Goal: Task Accomplishment & Management: Manage account settings

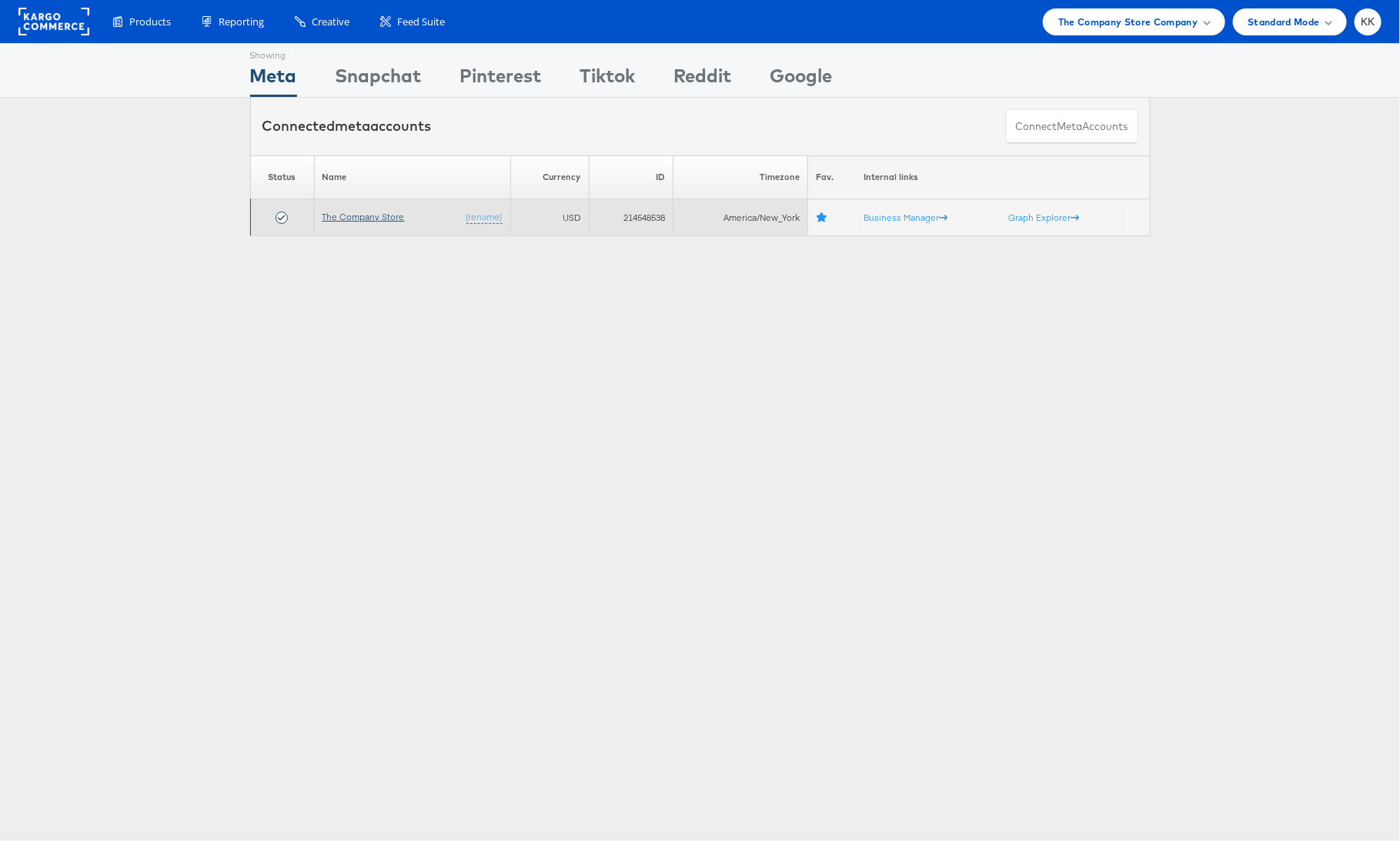
click at [343, 217] on link "The Company Store" at bounding box center [364, 216] width 82 height 12
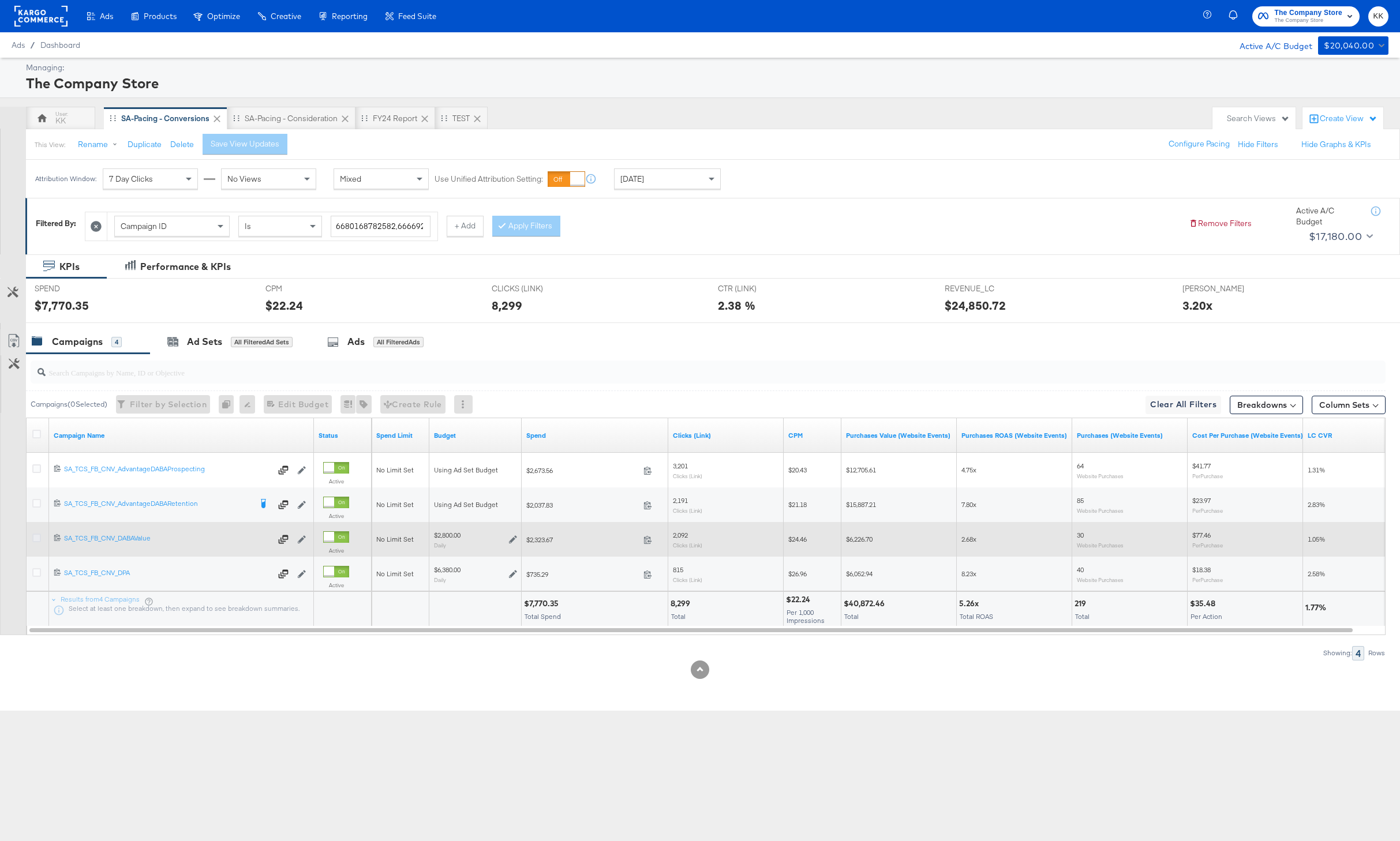
click at [38, 538] on icon at bounding box center [37, 538] width 9 height 9
click at [0, 0] on input "checkbox" at bounding box center [0, 0] width 0 height 0
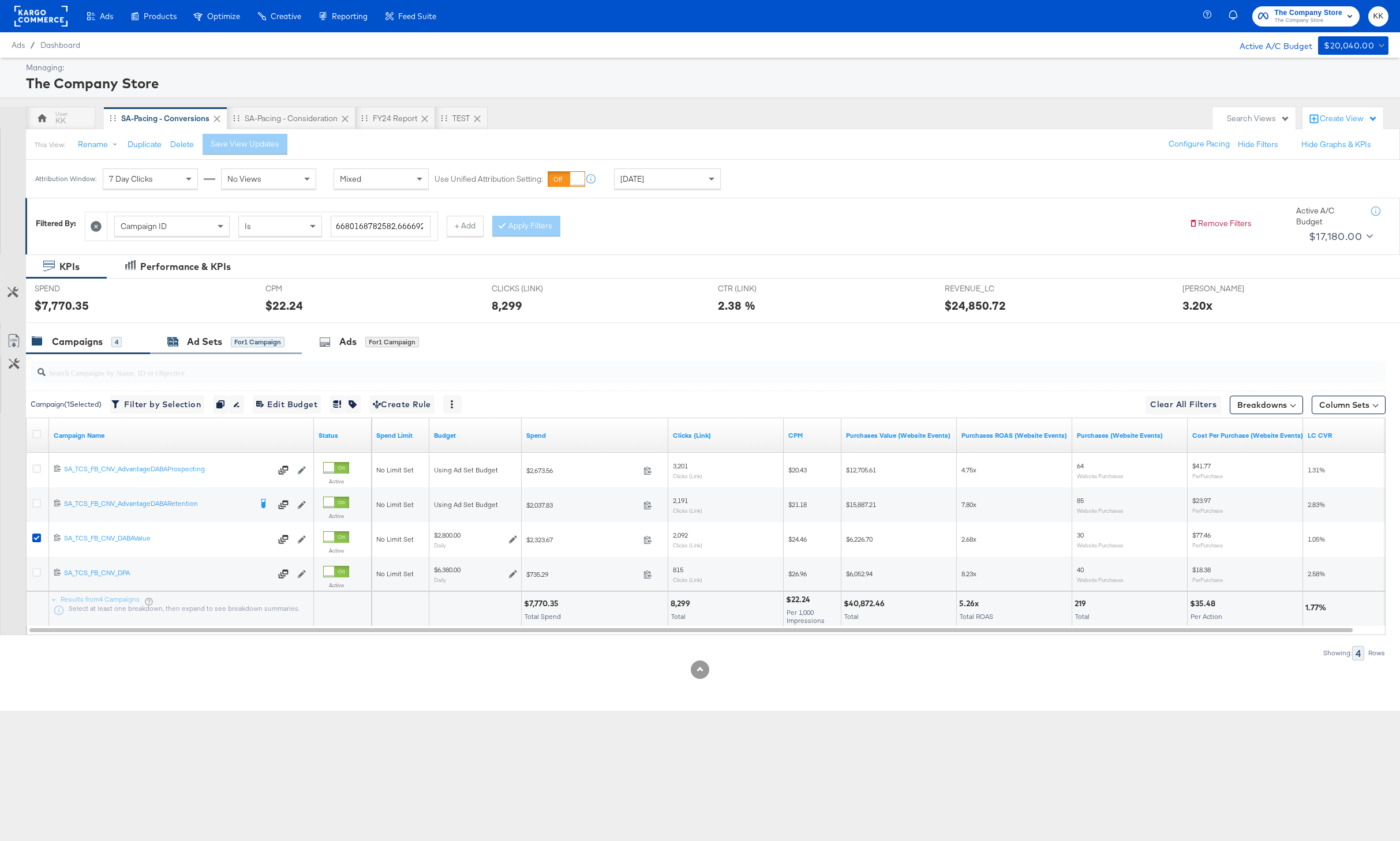
click at [215, 340] on div "Ad Sets" at bounding box center [205, 342] width 35 height 13
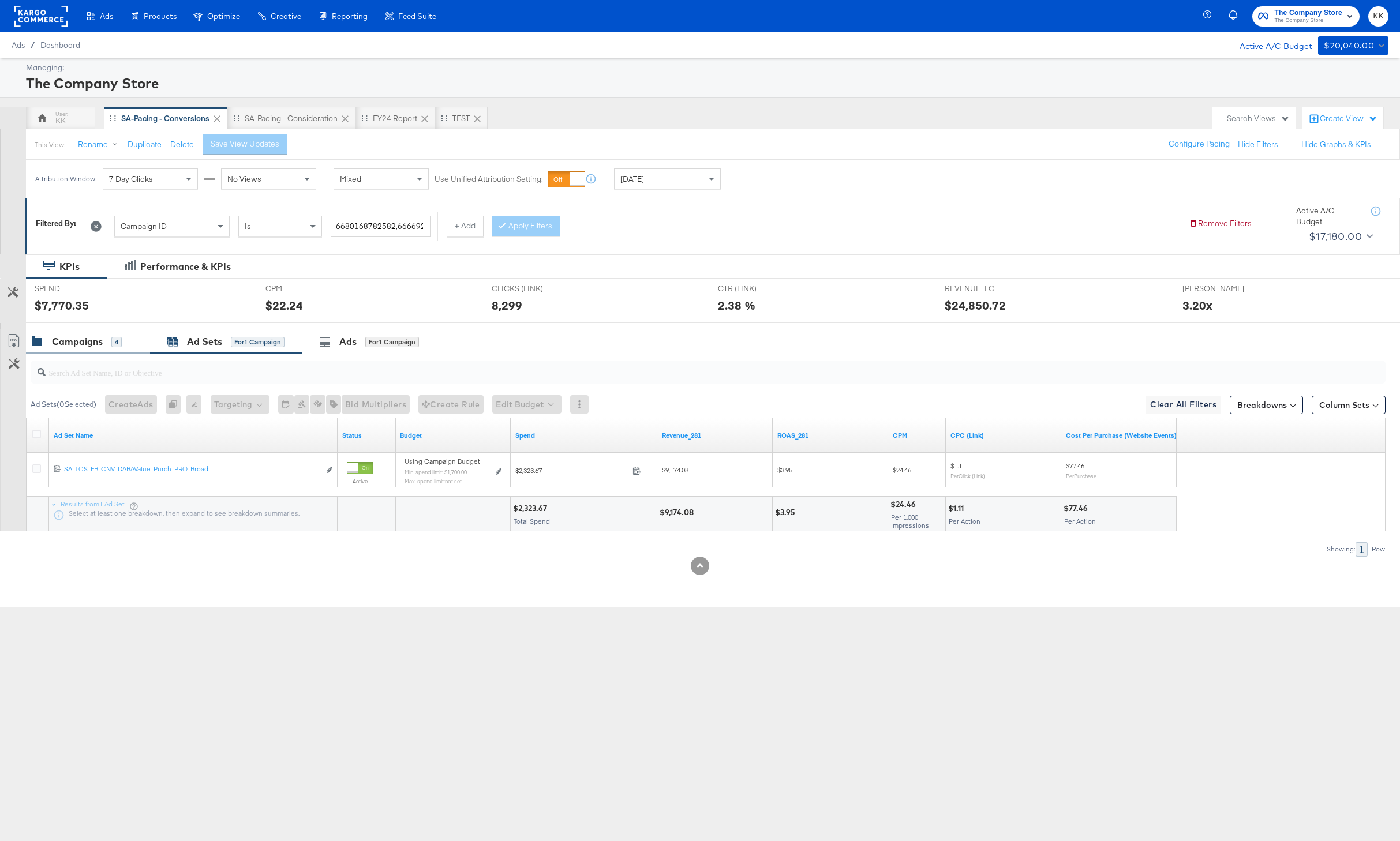
click at [62, 349] on div "Campaigns" at bounding box center [77, 342] width 50 height 13
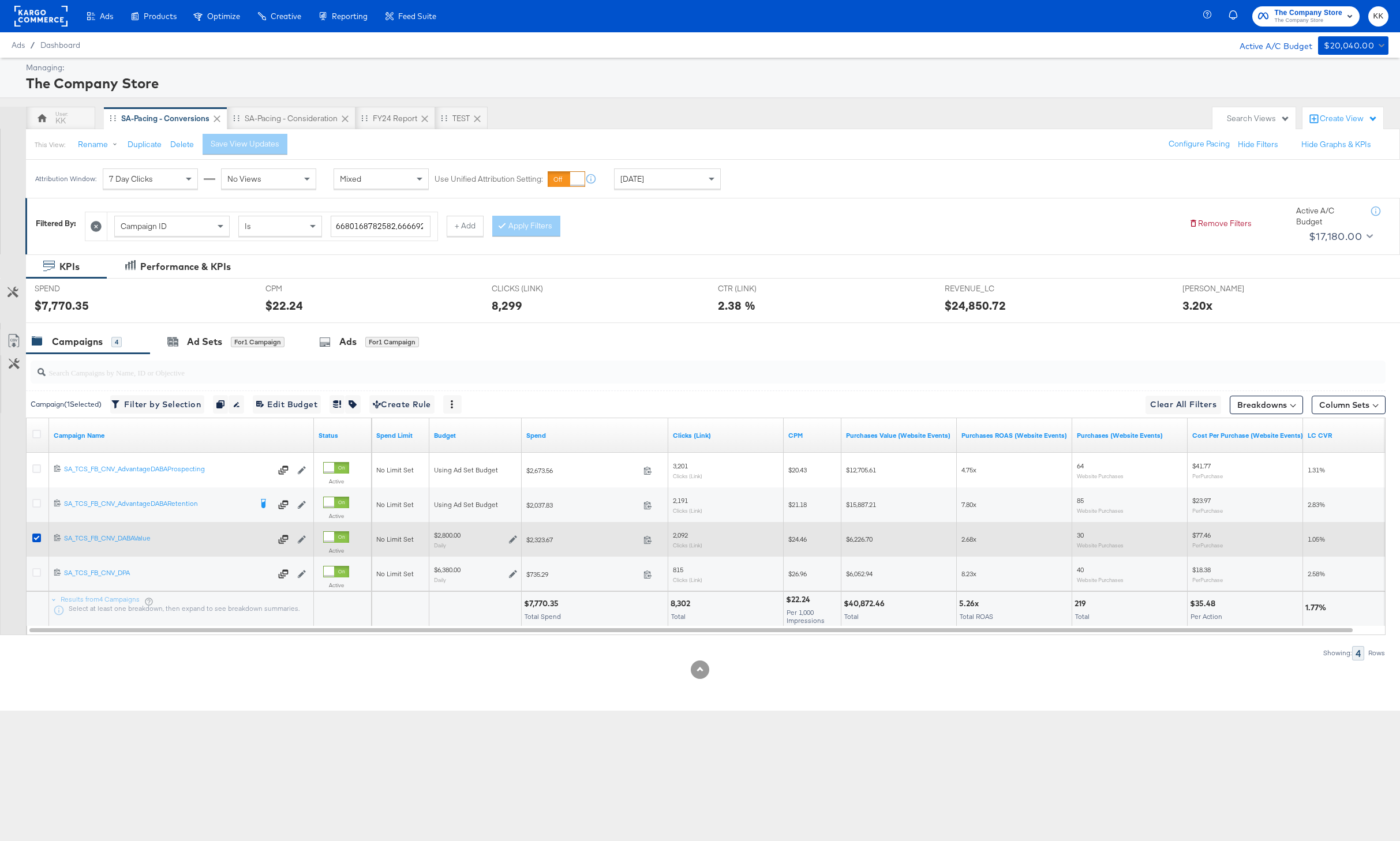
click at [31, 534] on div at bounding box center [38, 539] width 21 height 20
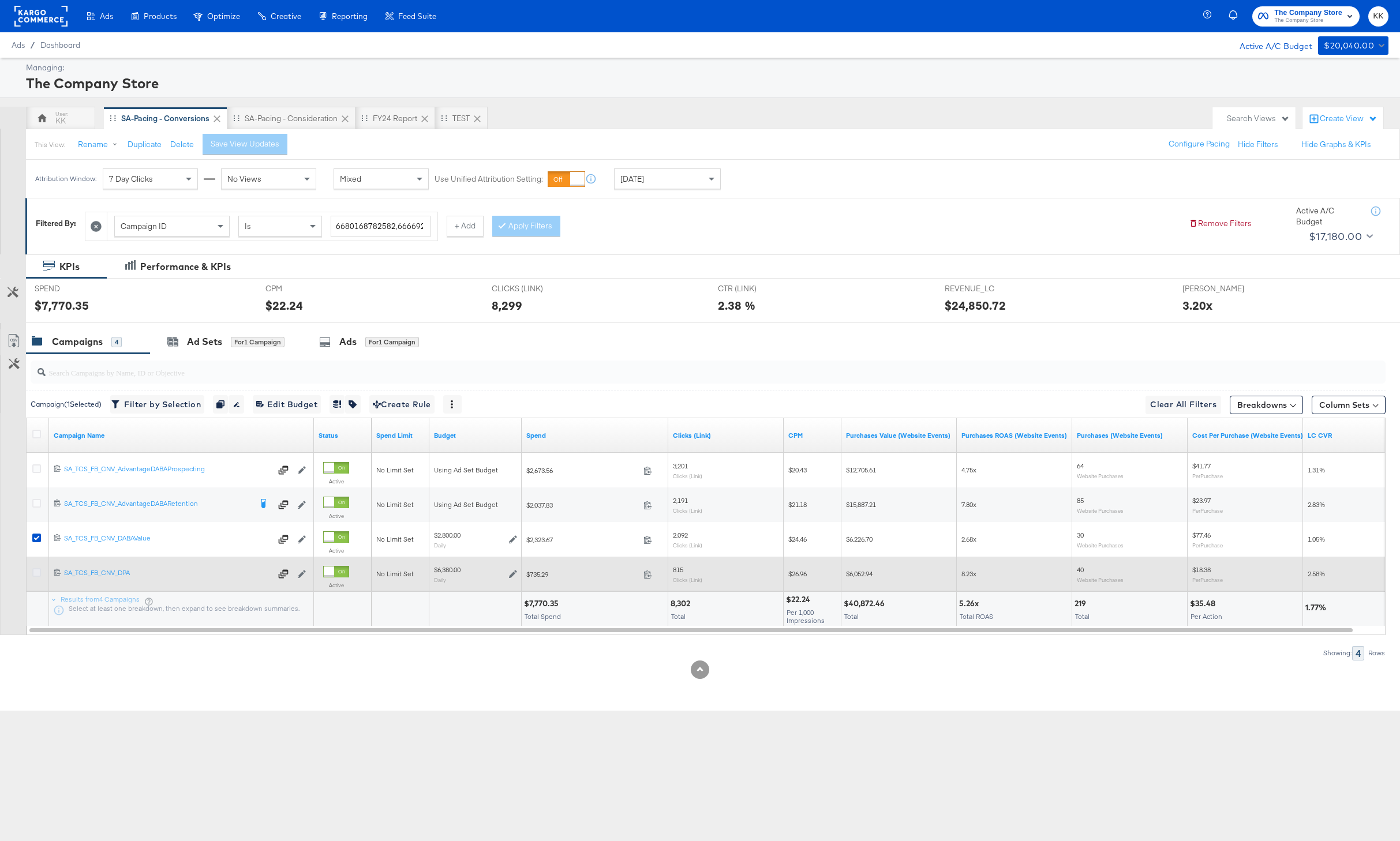
click at [37, 570] on icon at bounding box center [37, 572] width 9 height 9
click at [0, 0] on input "checkbox" at bounding box center [0, 0] width 0 height 0
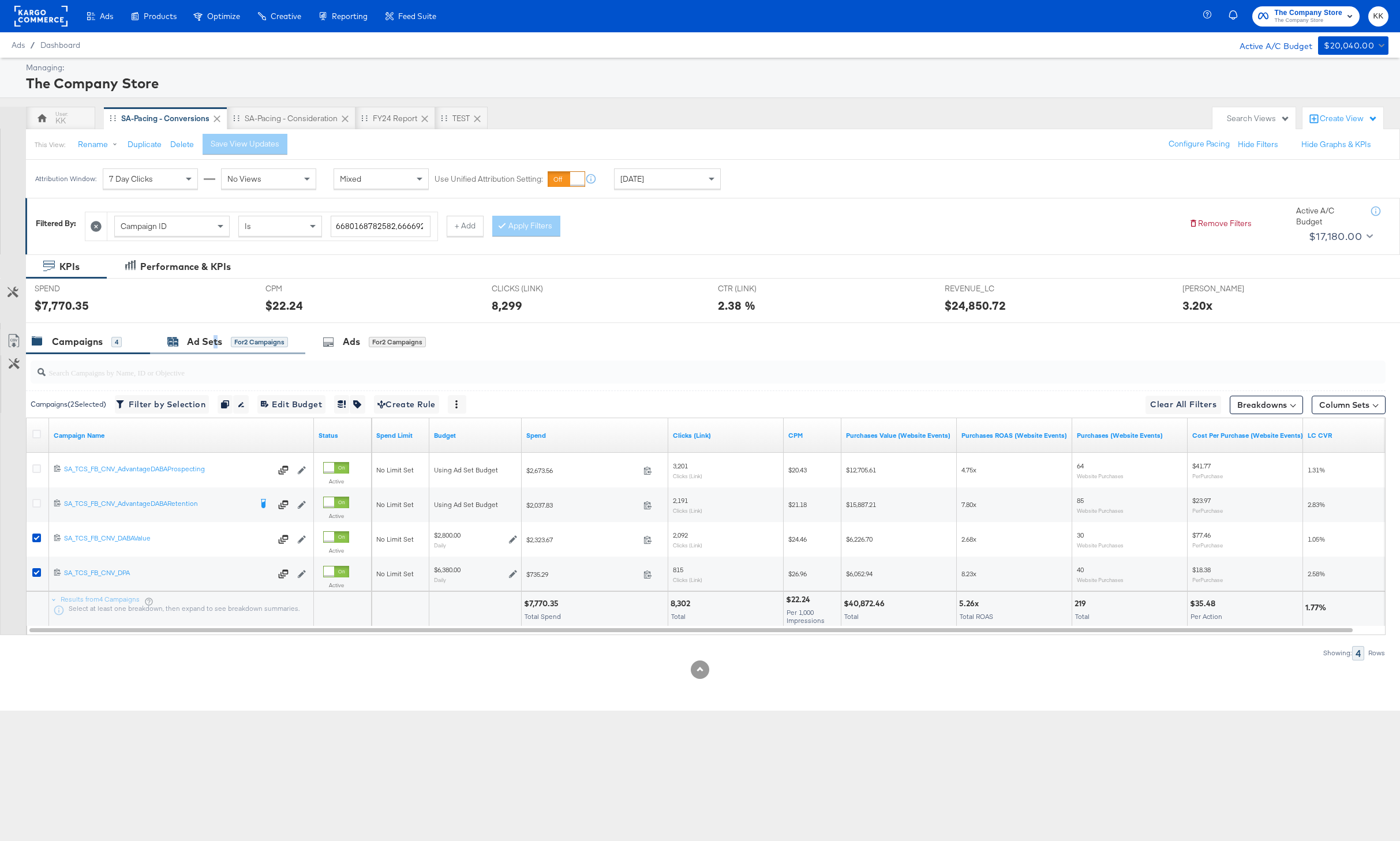
click at [215, 344] on div "Ad Sets" at bounding box center [205, 342] width 35 height 13
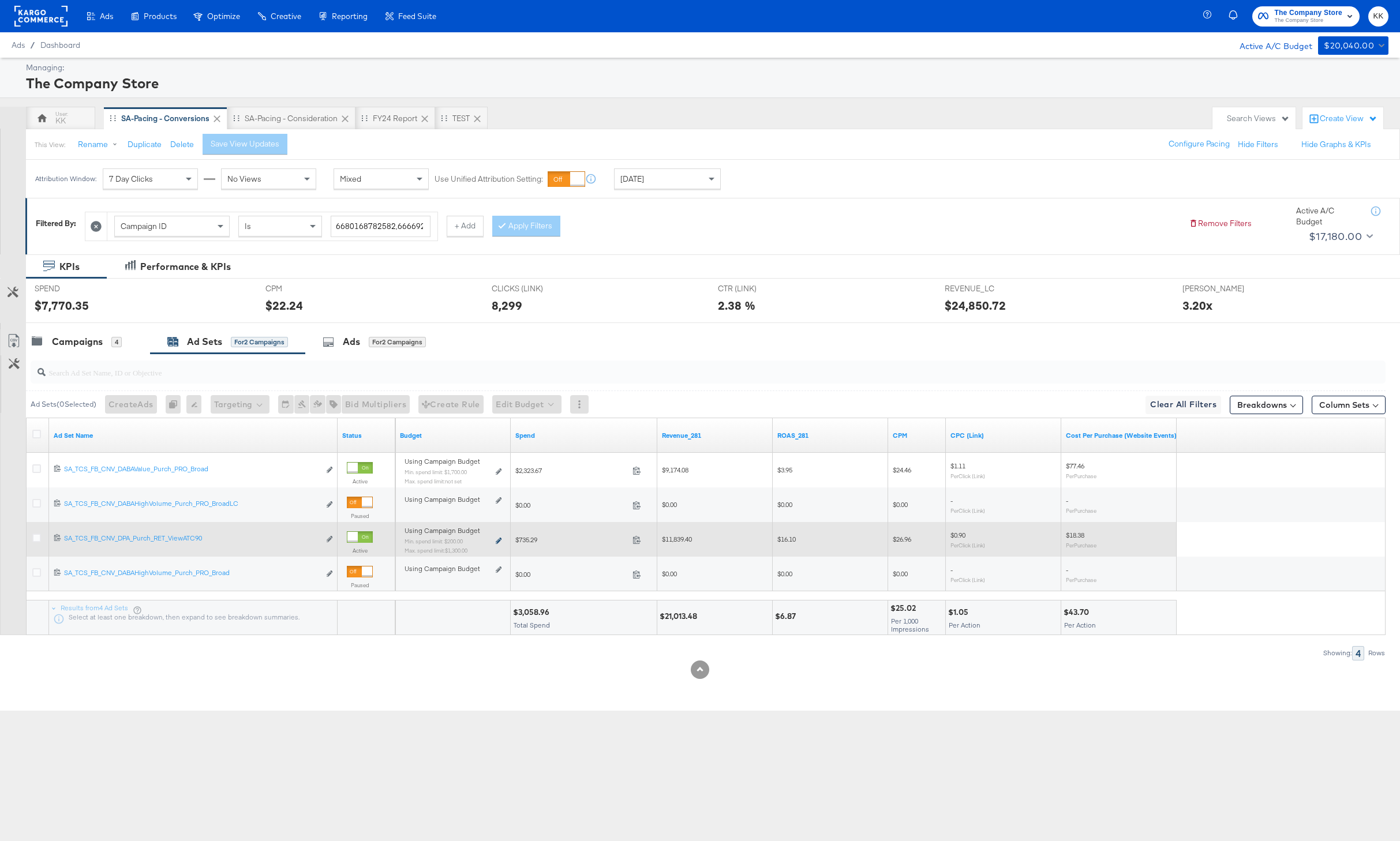
click at [496, 540] on icon at bounding box center [499, 541] width 6 height 7
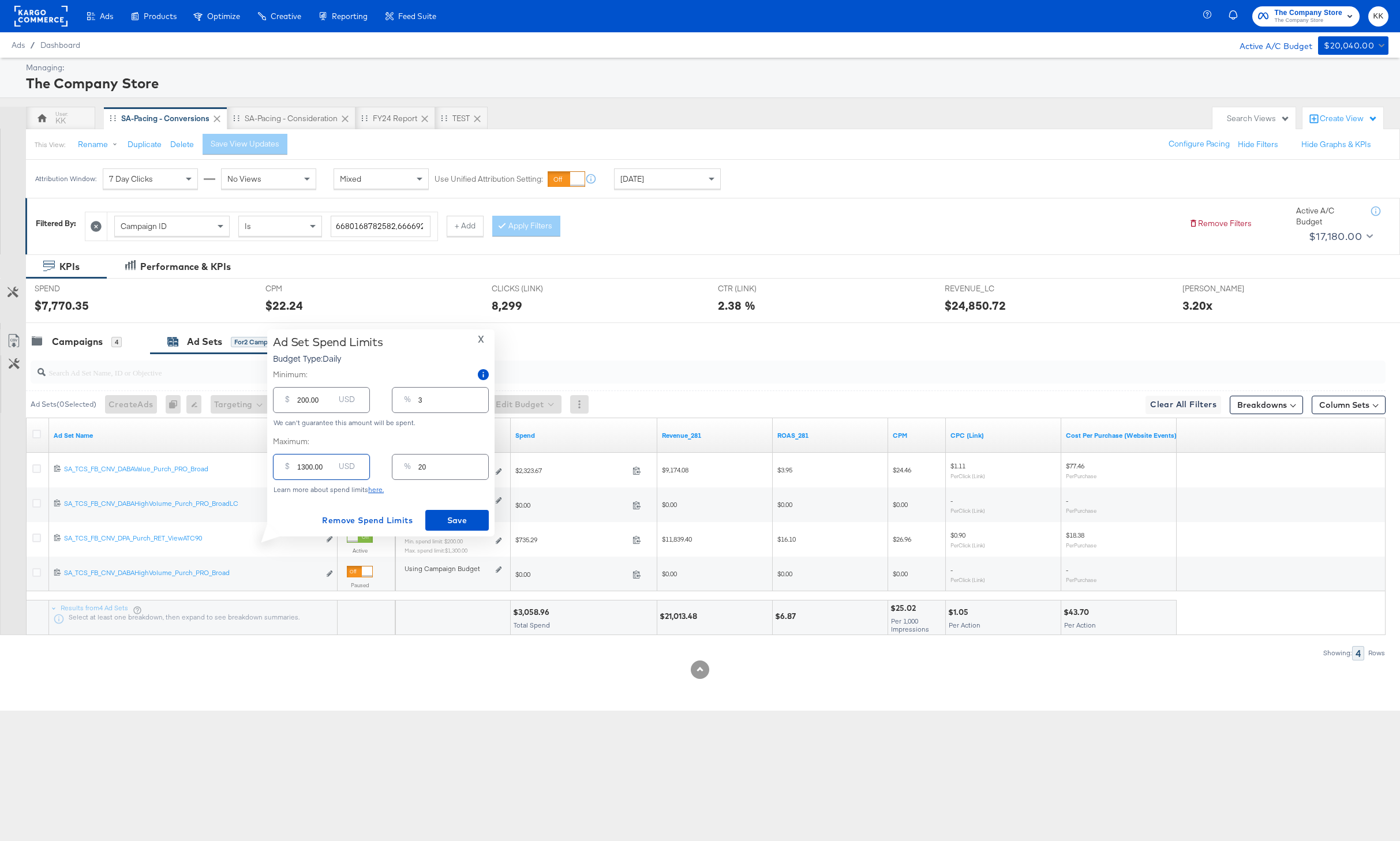
click at [303, 466] on input "1300.00" at bounding box center [315, 463] width 37 height 25
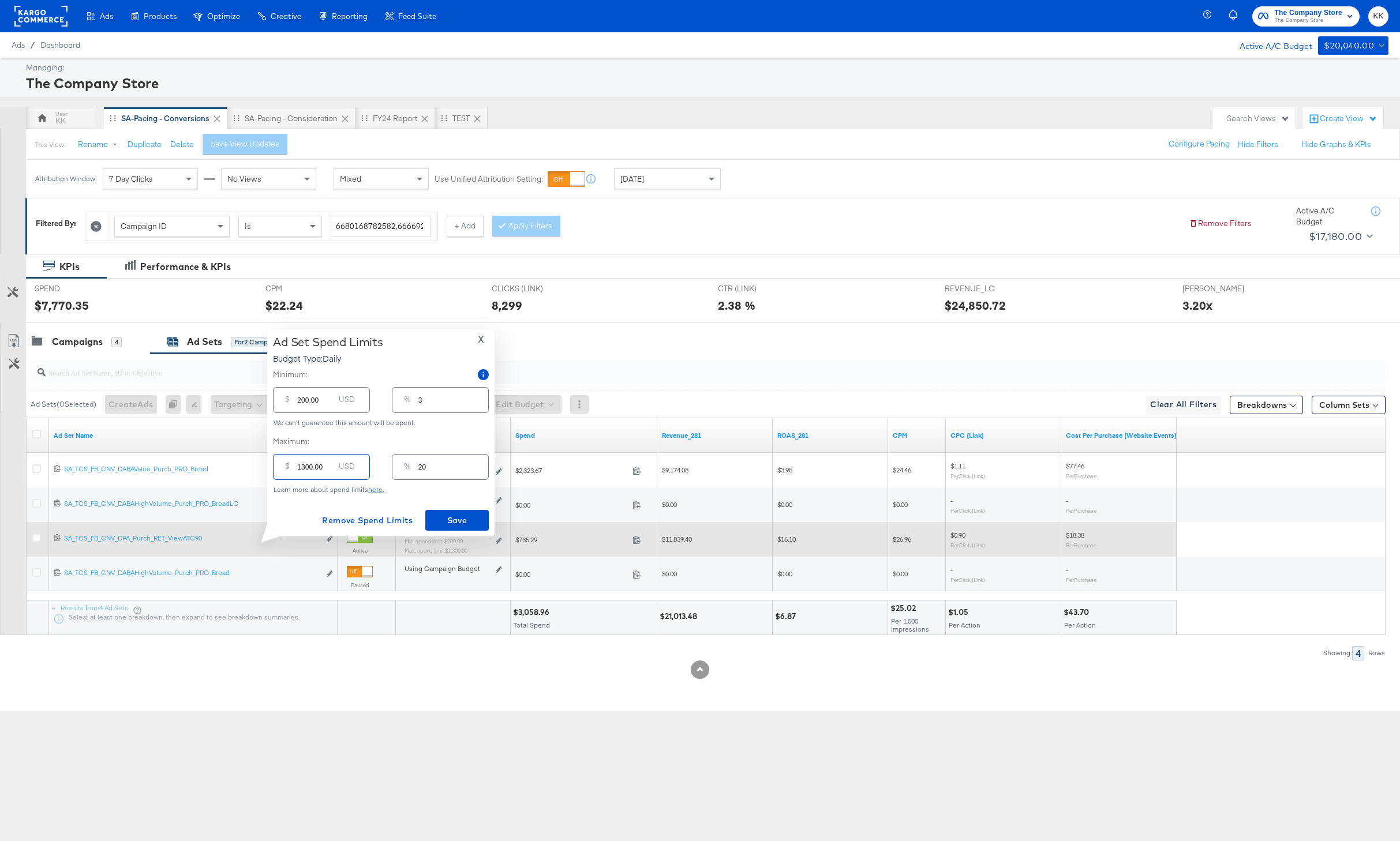
type input "100.00"
type input "2"
type input "1500.00"
type input "24"
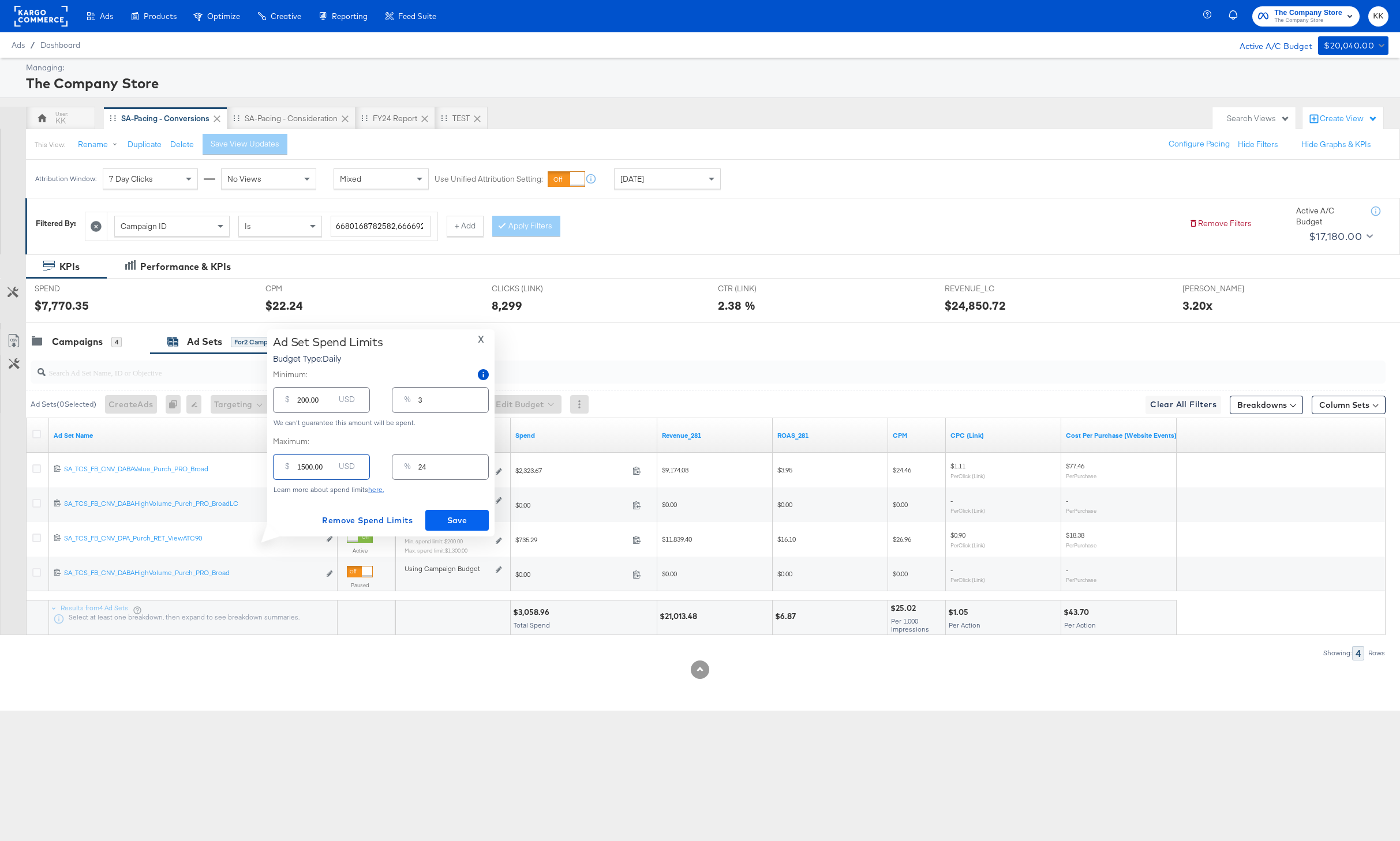
type input "1500.00"
click at [476, 519] on span "Save" at bounding box center [457, 520] width 54 height 15
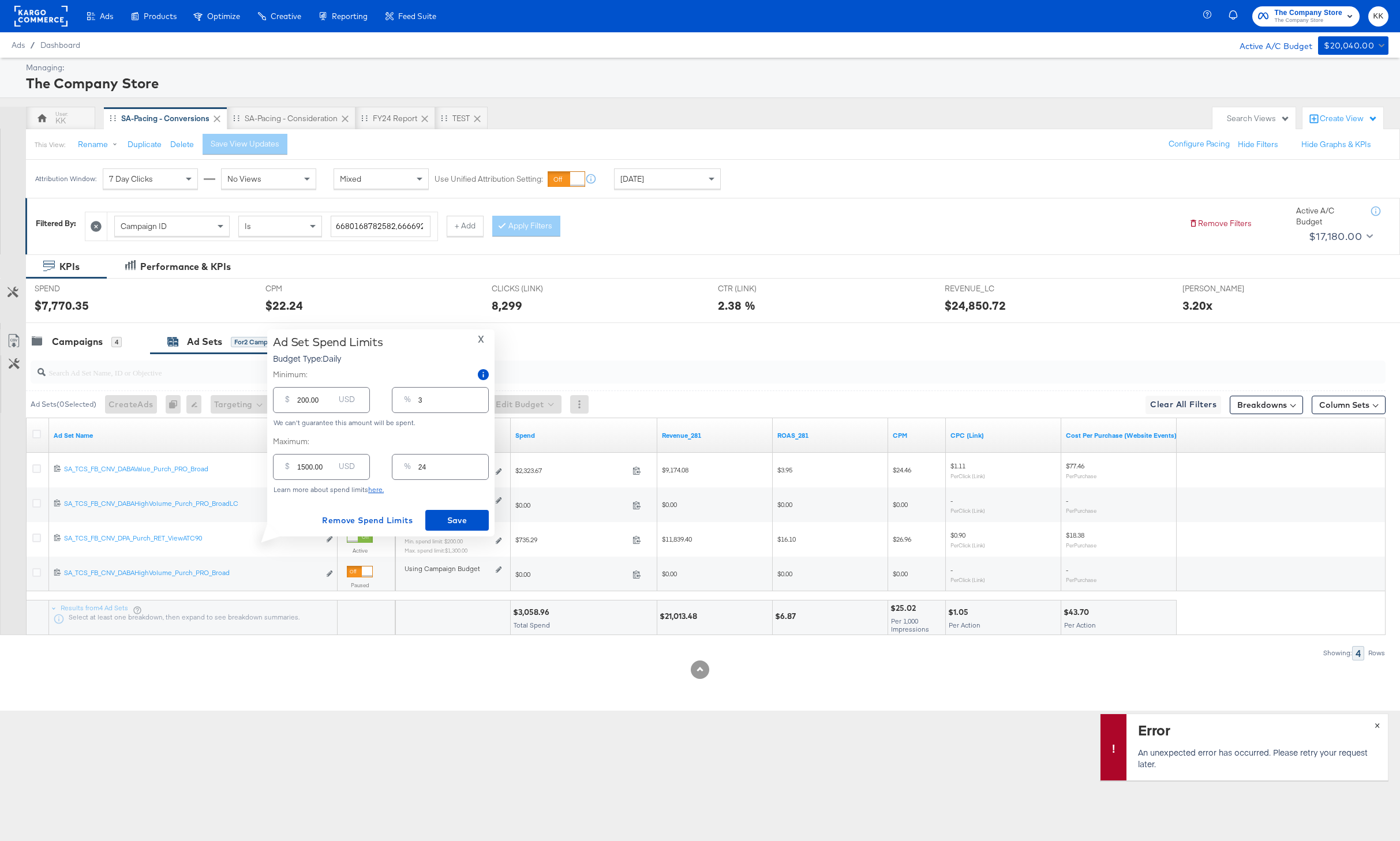
click at [1380, 725] on button "×" at bounding box center [1377, 724] width 21 height 20
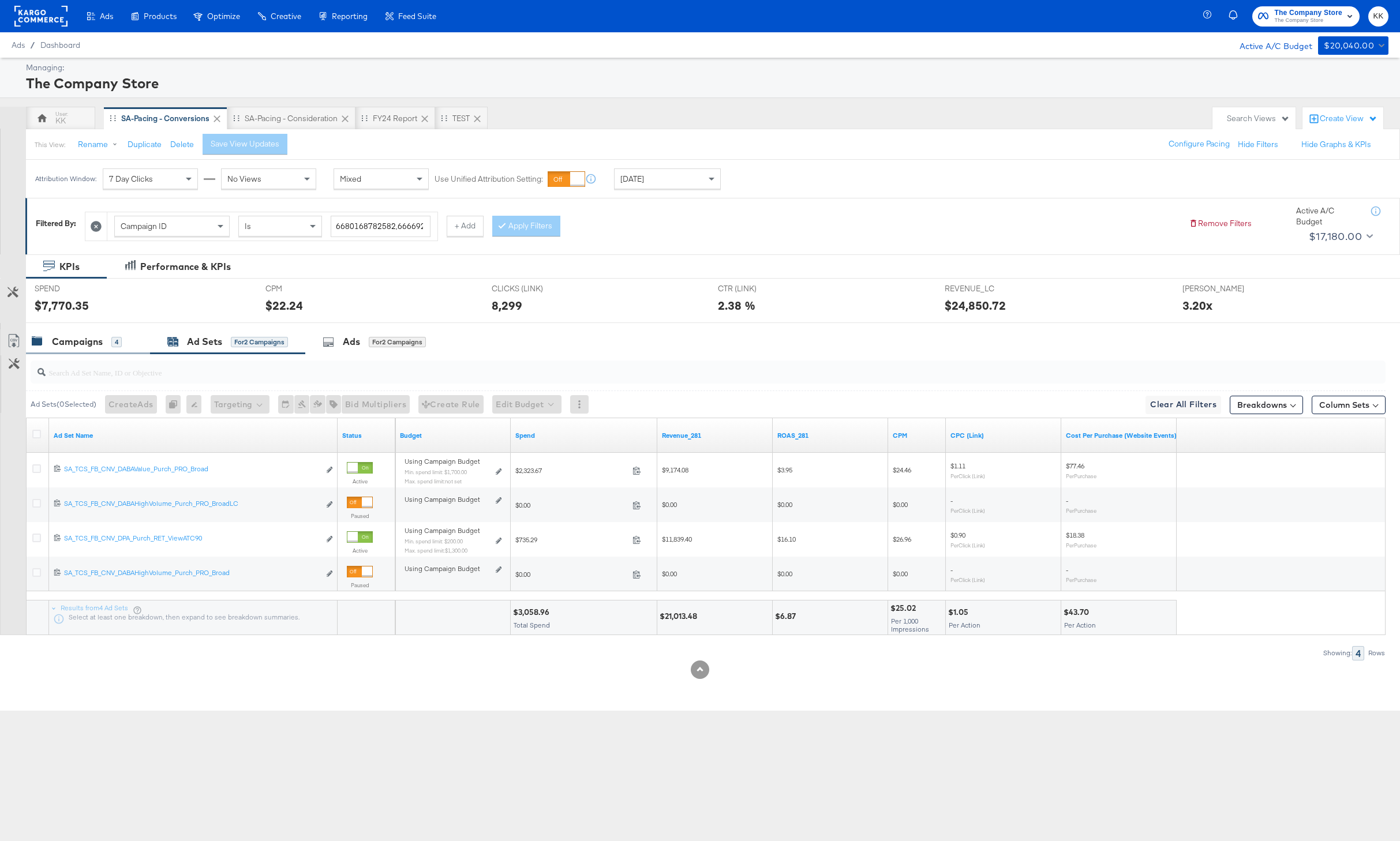
click at [69, 330] on div "Campaigns 4" at bounding box center [88, 342] width 124 height 25
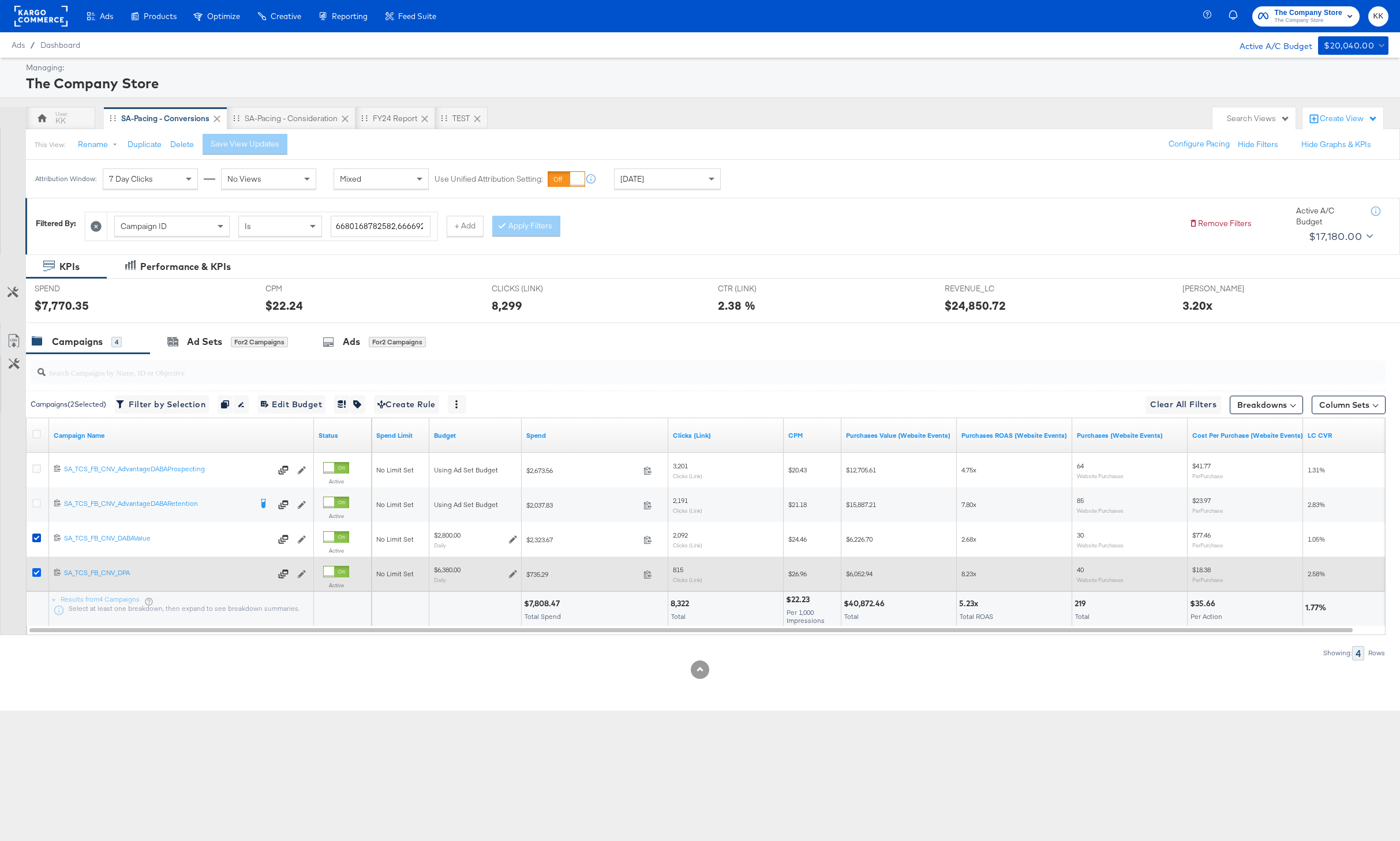
click at [34, 574] on icon at bounding box center [37, 572] width 9 height 9
click at [0, 0] on input "checkbox" at bounding box center [0, 0] width 0 height 0
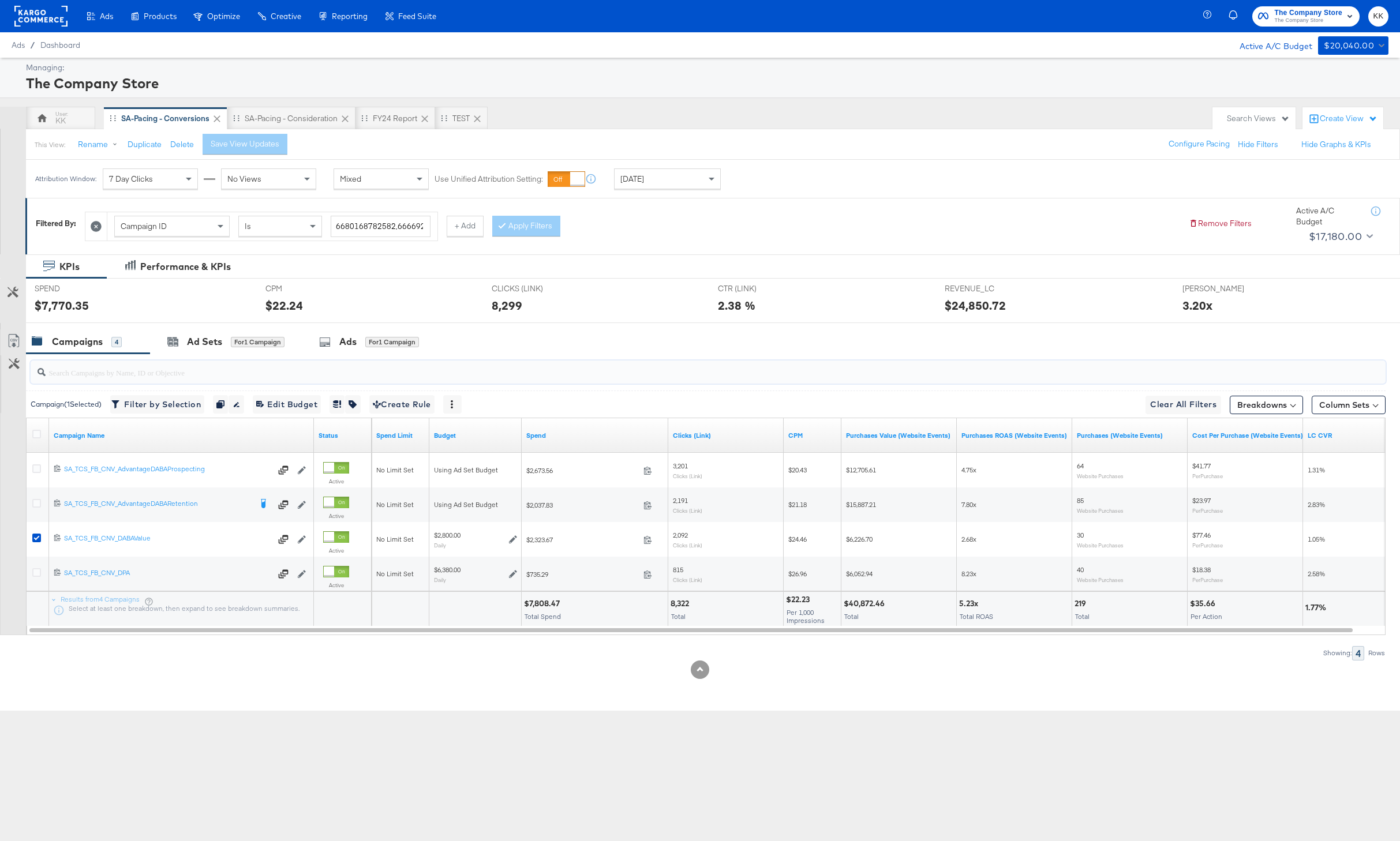
click at [210, 357] on input "search" at bounding box center [651, 368] width 1213 height 23
click at [232, 339] on div "for 1 Campaign" at bounding box center [257, 342] width 53 height 10
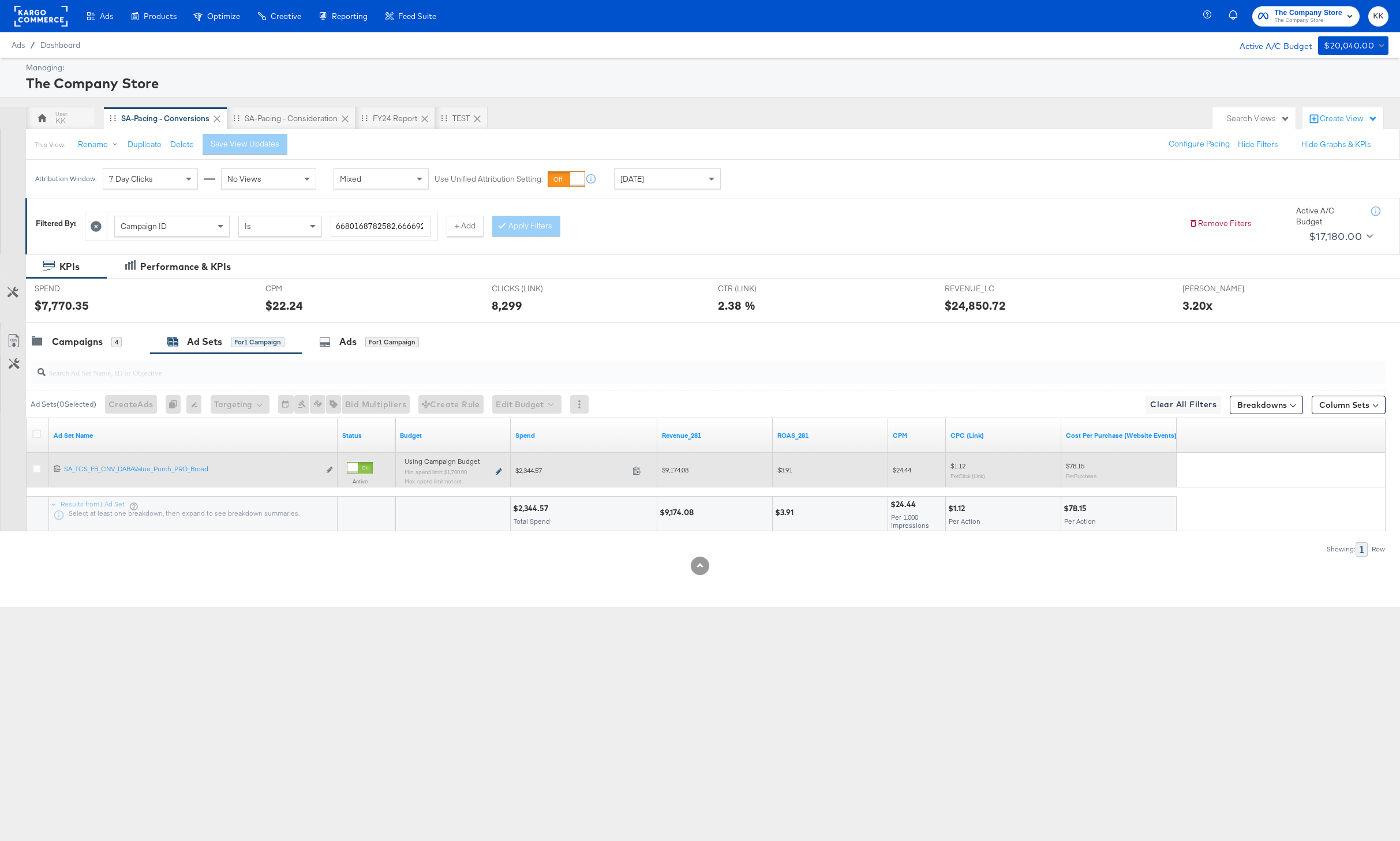
click at [499, 471] on icon at bounding box center [499, 471] width 6 height 7
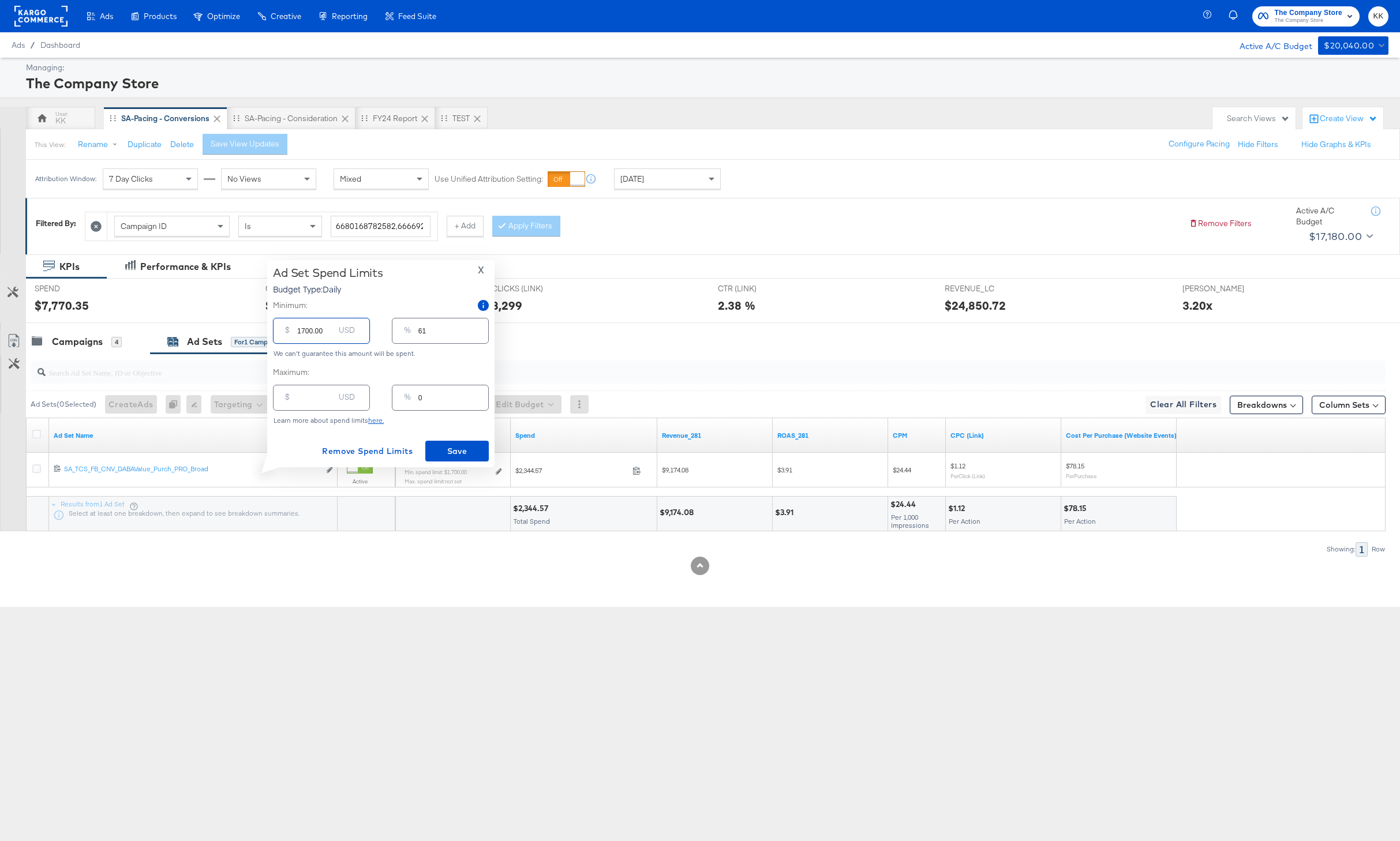
drag, startPoint x: 303, startPoint y: 332, endPoint x: 287, endPoint y: 332, distance: 16.0
click at [287, 332] on div "$ 1700.00 USD" at bounding box center [321, 331] width 97 height 26
type input "200.00"
type input "7"
type input "2000.00"
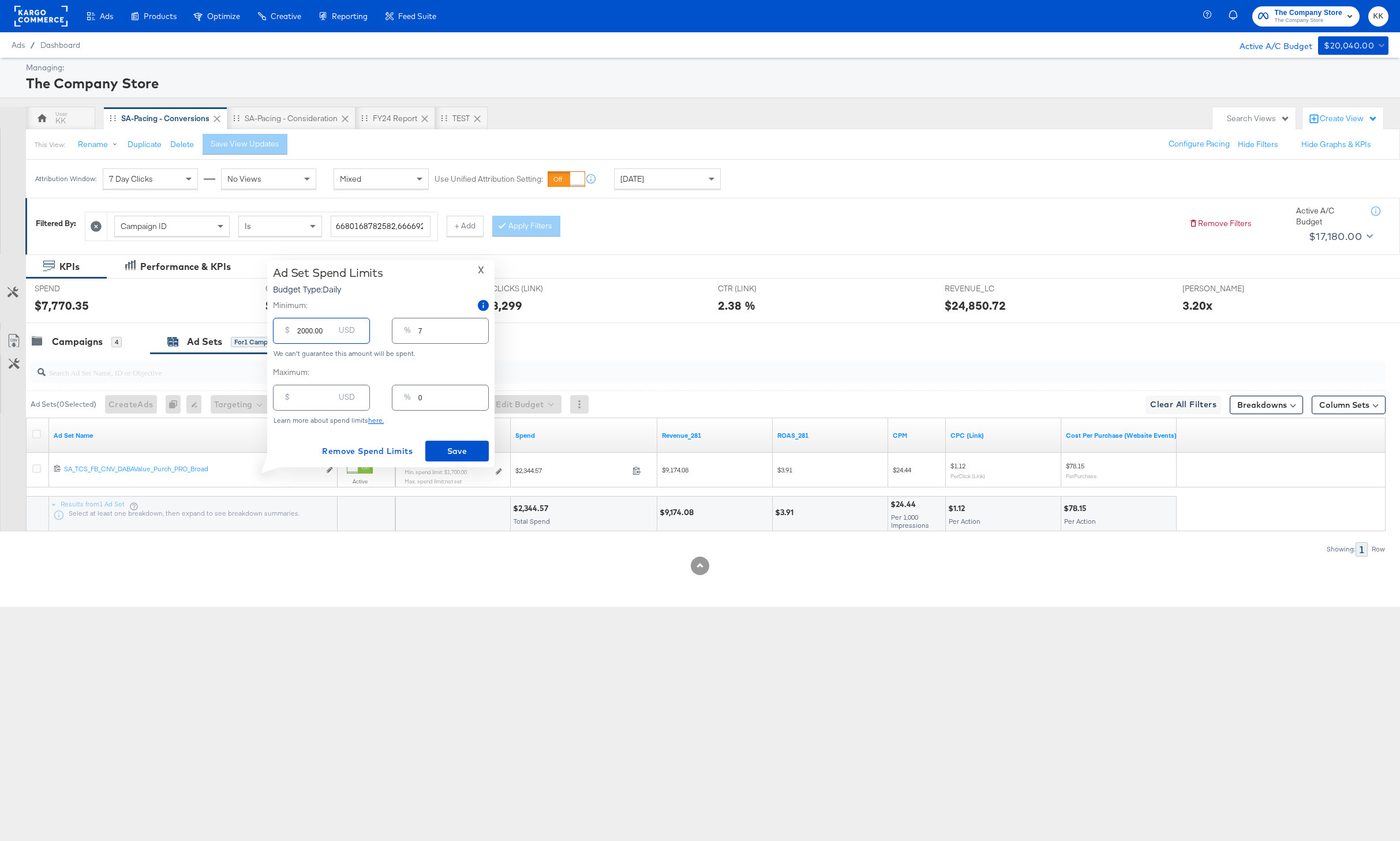
type input "71"
type input "2000.00"
click at [442, 441] on button "Save" at bounding box center [457, 451] width 64 height 20
click at [1370, 724] on button "×" at bounding box center [1377, 724] width 21 height 20
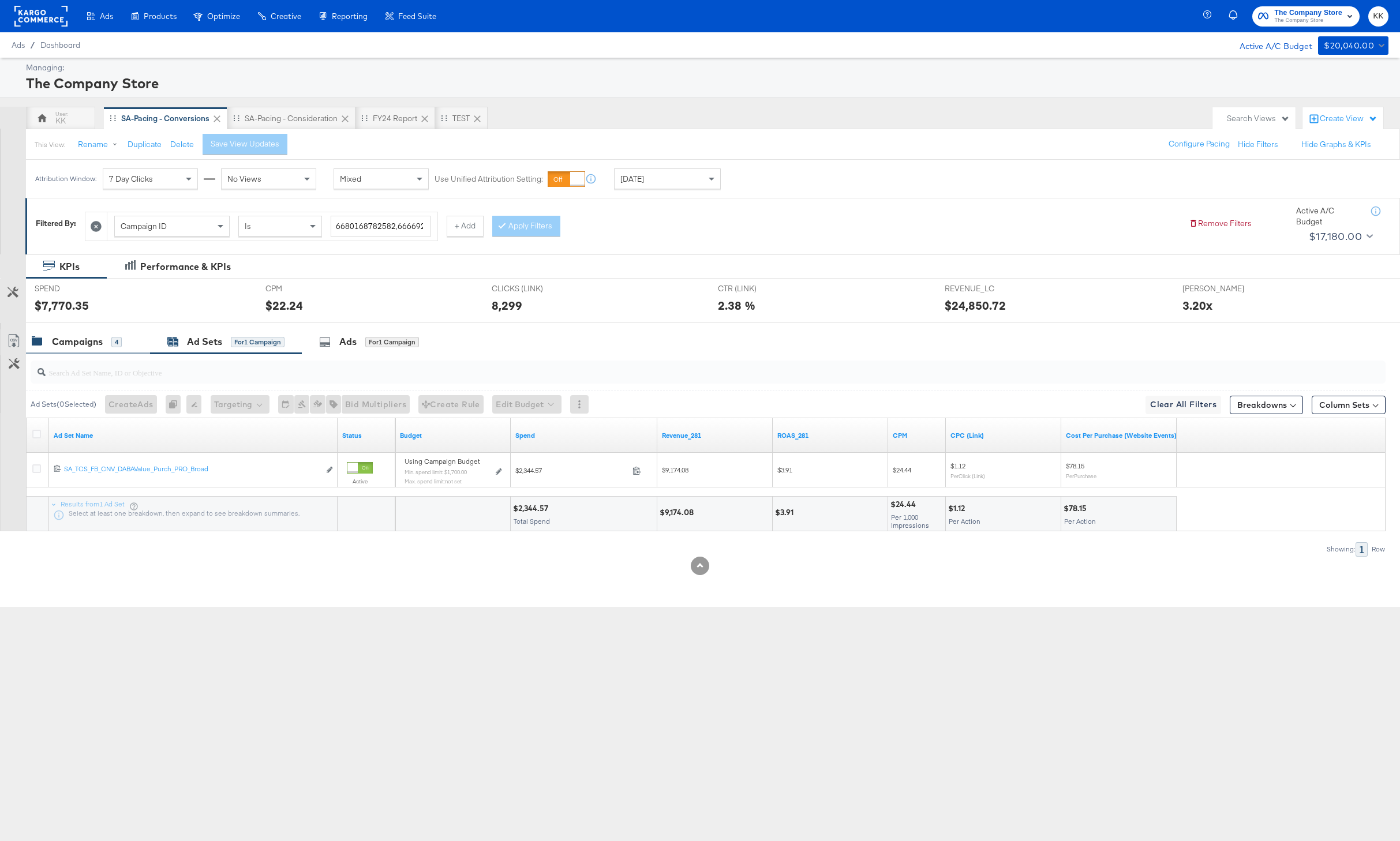
click at [64, 344] on div "Campaigns" at bounding box center [77, 342] width 50 height 13
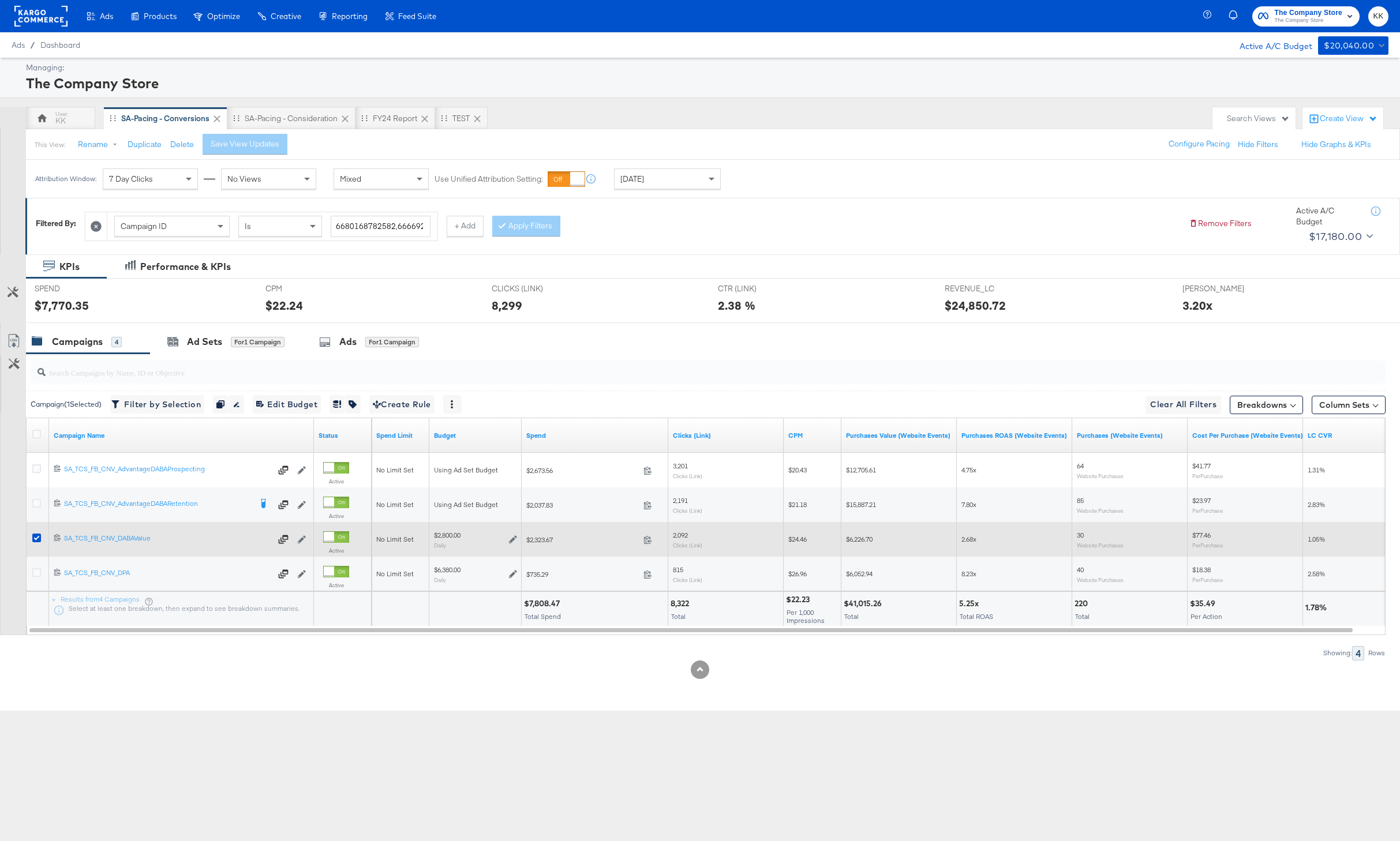
click at [31, 538] on div at bounding box center [38, 539] width 21 height 20
click at [34, 538] on icon at bounding box center [37, 538] width 9 height 9
click at [0, 0] on input "checkbox" at bounding box center [0, 0] width 0 height 0
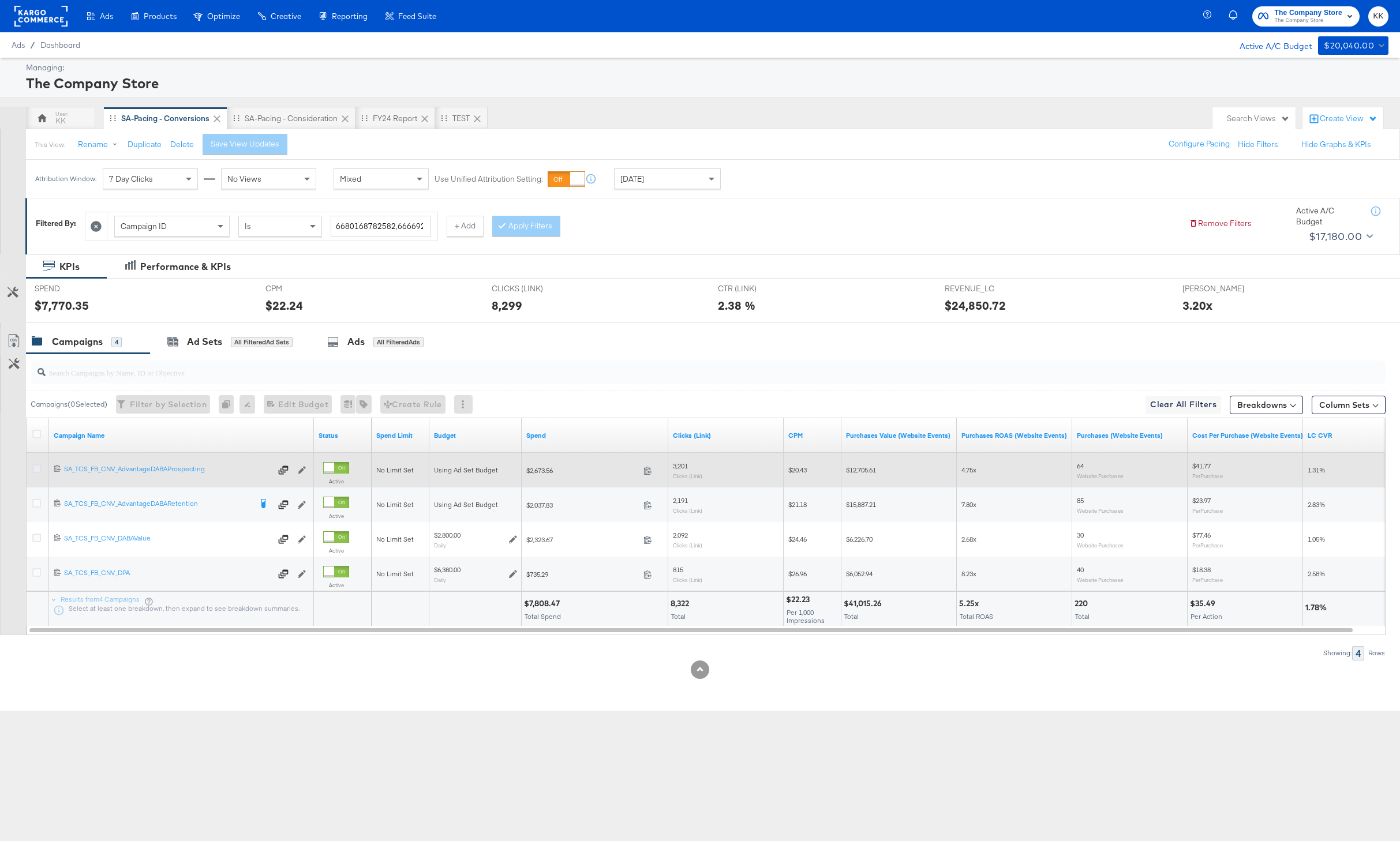
click at [35, 466] on icon at bounding box center [37, 468] width 9 height 9
click at [0, 0] on input "checkbox" at bounding box center [0, 0] width 0 height 0
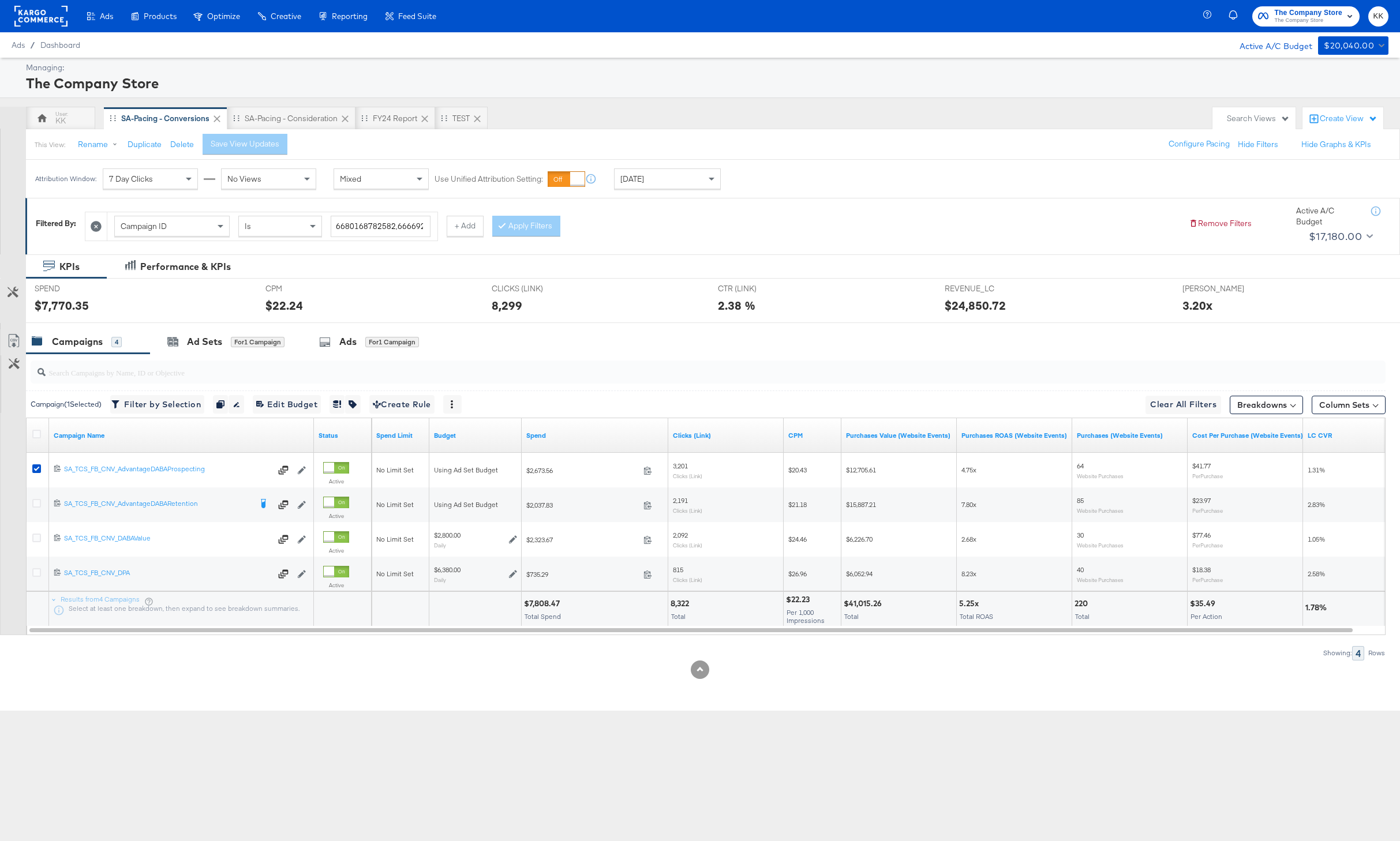
click at [230, 316] on div "SPEND SPEND $7,770.35" at bounding box center [142, 300] width 231 height 44
click at [230, 341] on div "Ad Sets for 1 Campaign" at bounding box center [226, 342] width 117 height 13
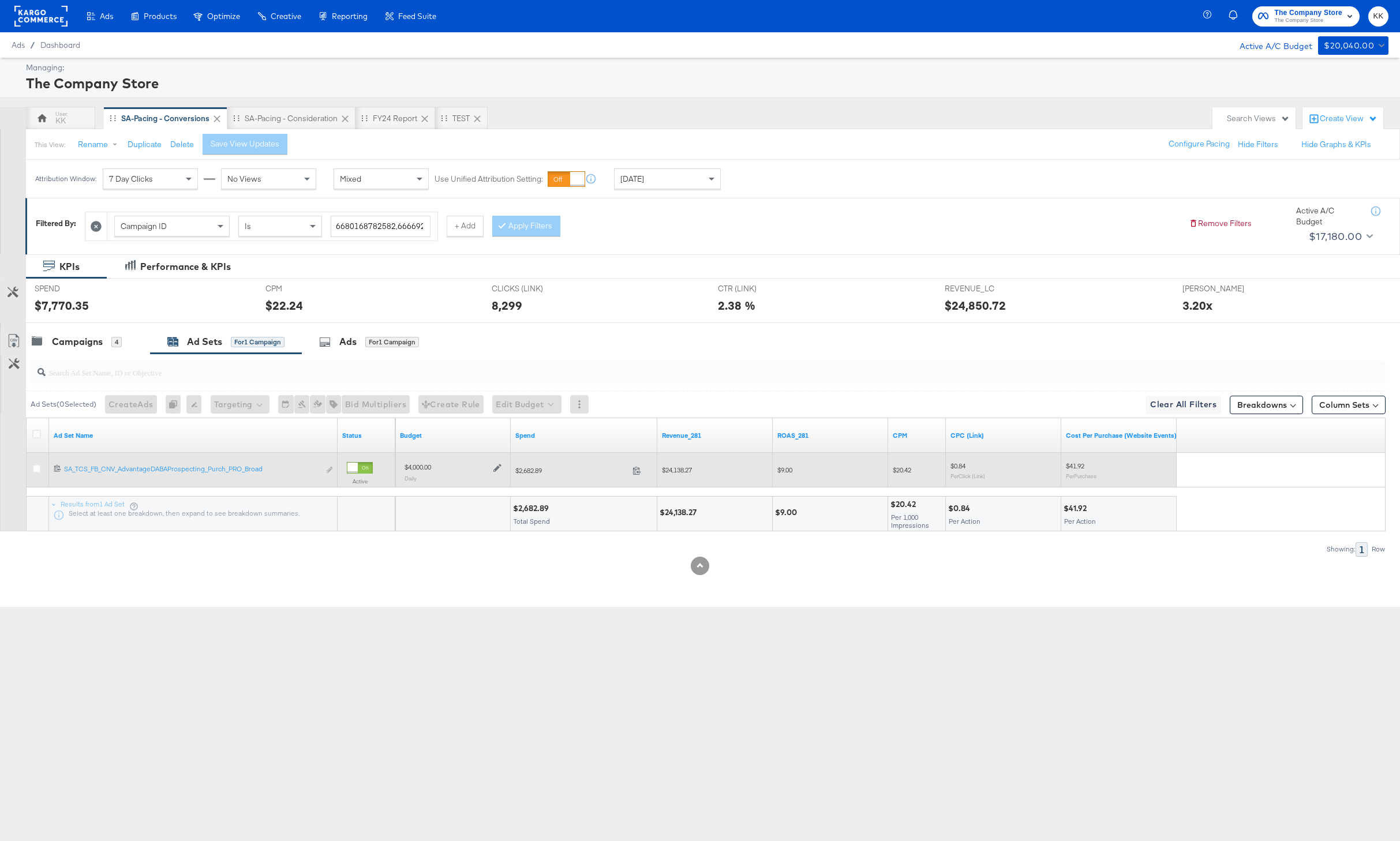
click at [497, 466] on icon at bounding box center [497, 468] width 8 height 8
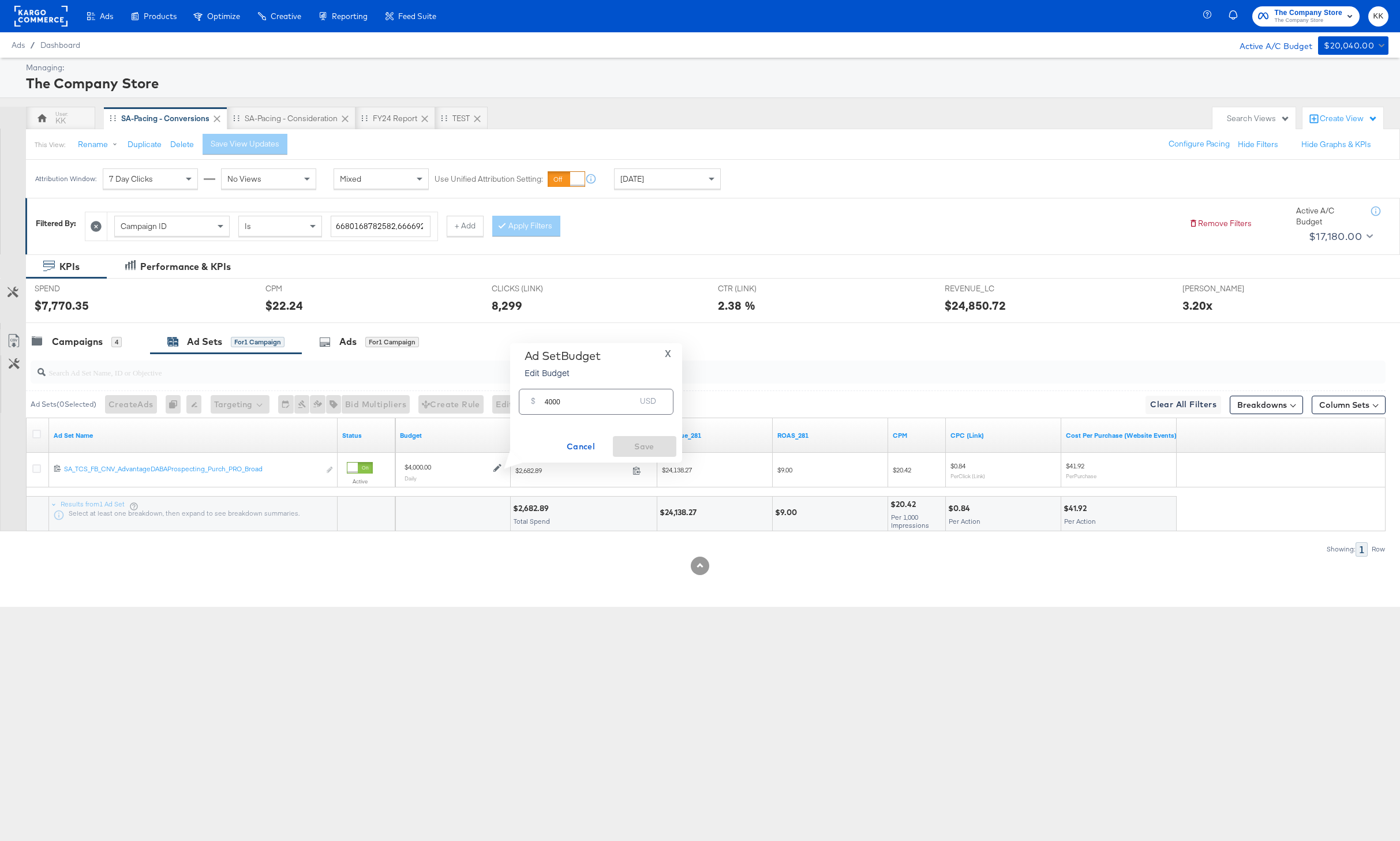
click at [546, 403] on input "4000" at bounding box center [590, 397] width 91 height 25
type input "5000"
click at [636, 454] on button "Save" at bounding box center [644, 446] width 64 height 20
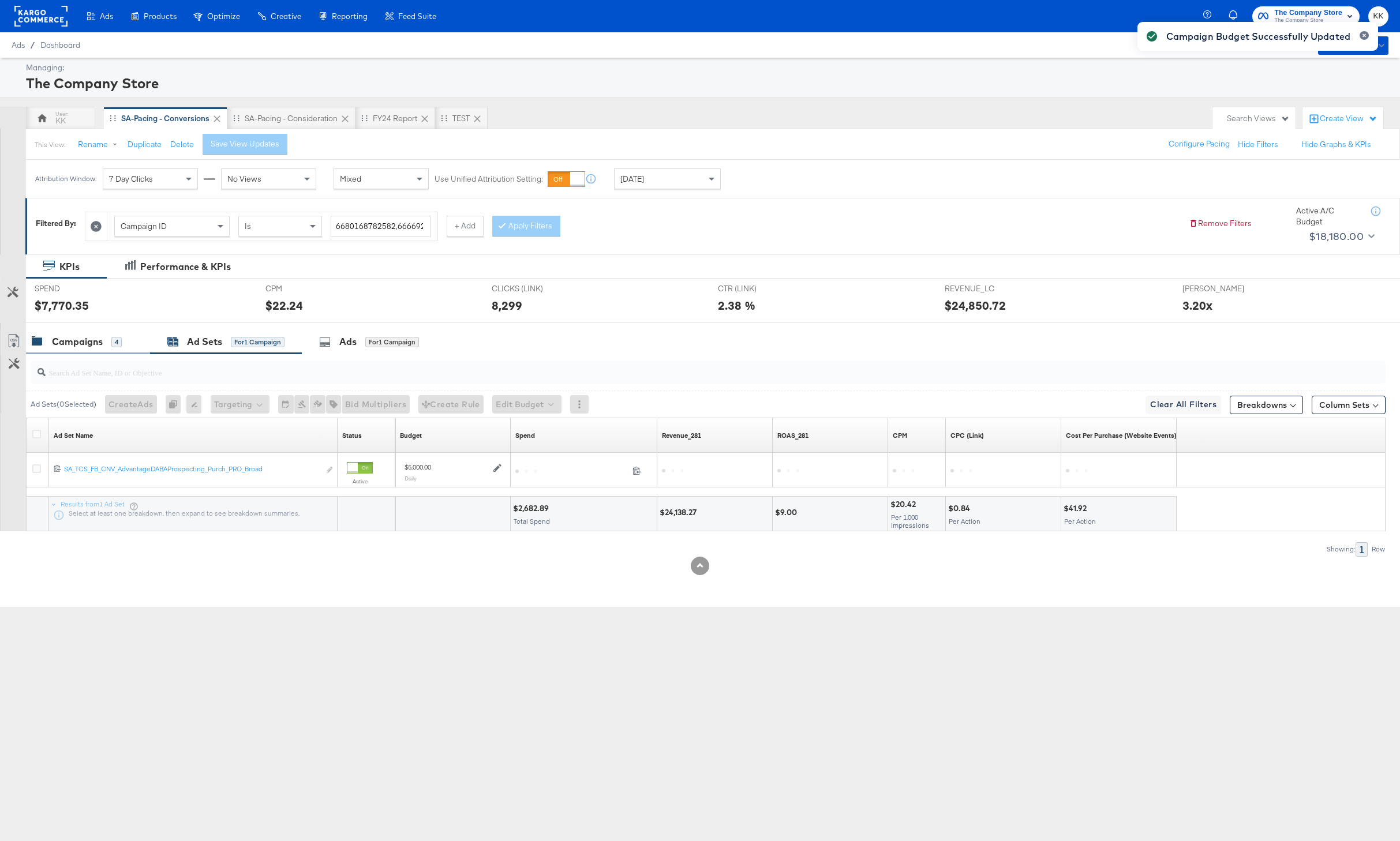
click at [72, 344] on div "Campaigns" at bounding box center [77, 342] width 50 height 13
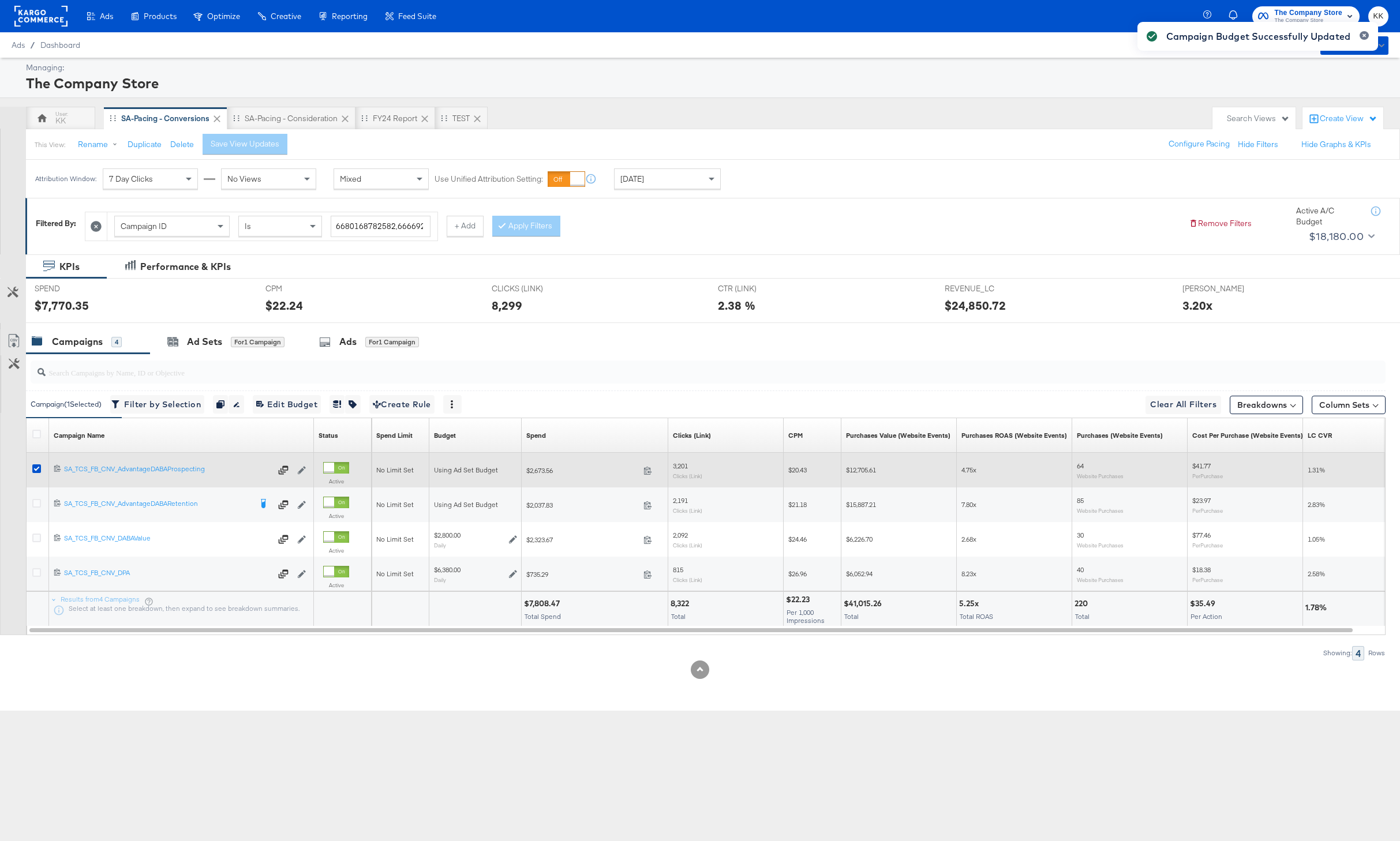
click at [39, 468] on icon at bounding box center [37, 468] width 9 height 9
click at [0, 0] on input "checkbox" at bounding box center [0, 0] width 0 height 0
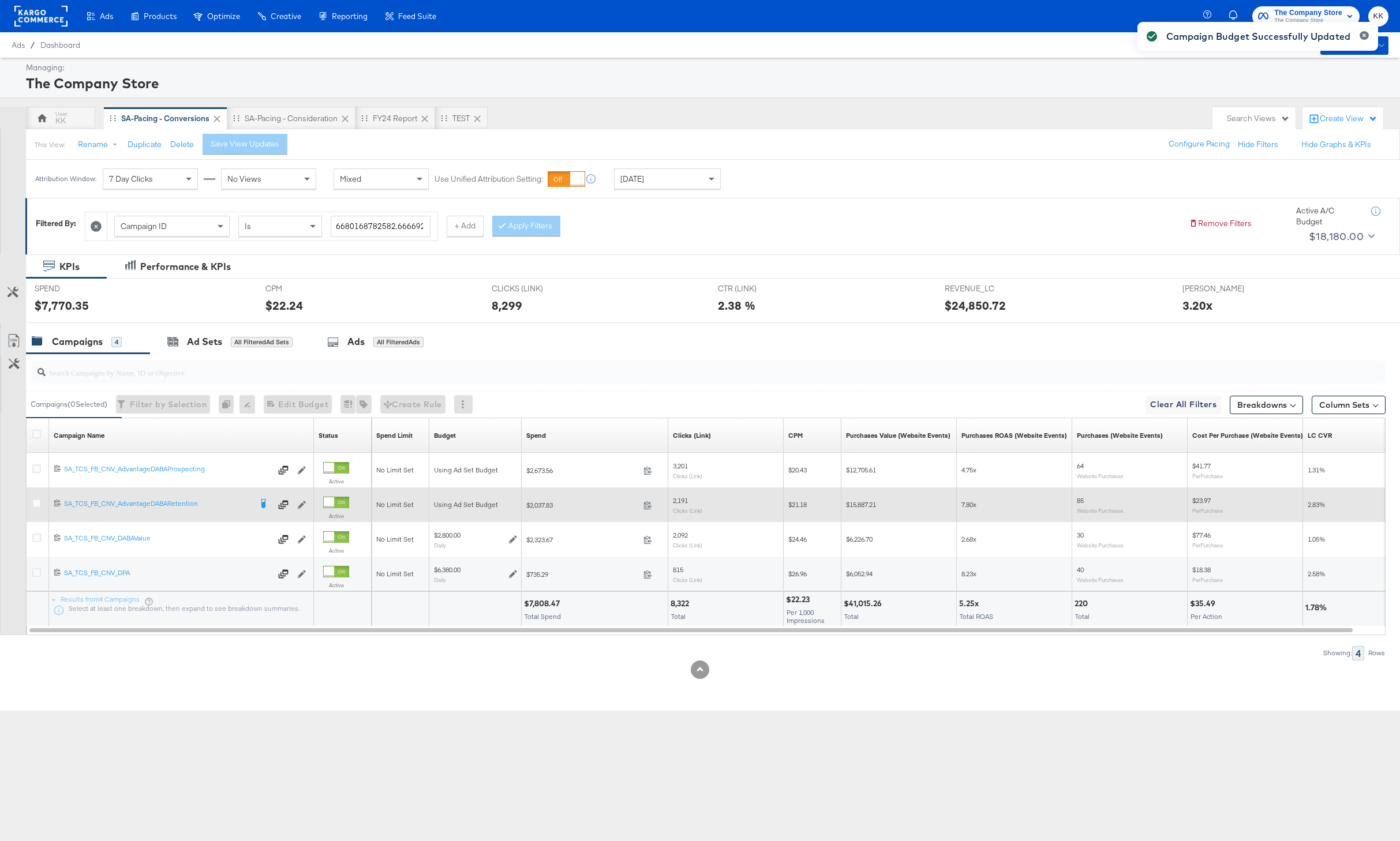
click at [39, 519] on div at bounding box center [38, 504] width 21 height 34
click at [39, 505] on icon at bounding box center [37, 503] width 9 height 9
click at [0, 0] on input "checkbox" at bounding box center [0, 0] width 0 height 0
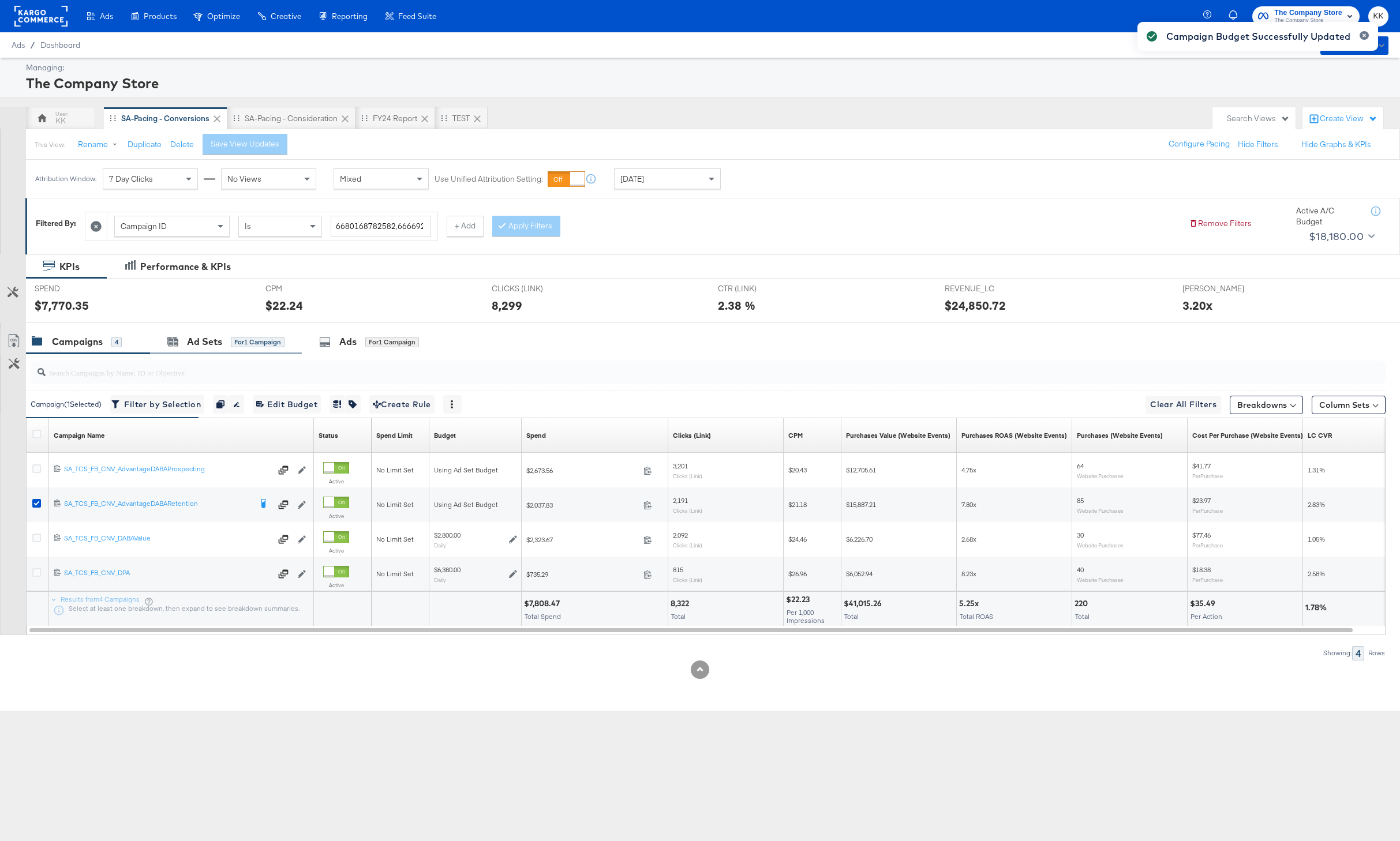
click at [243, 349] on div "Ad Sets for 1 Campaign" at bounding box center [226, 342] width 152 height 25
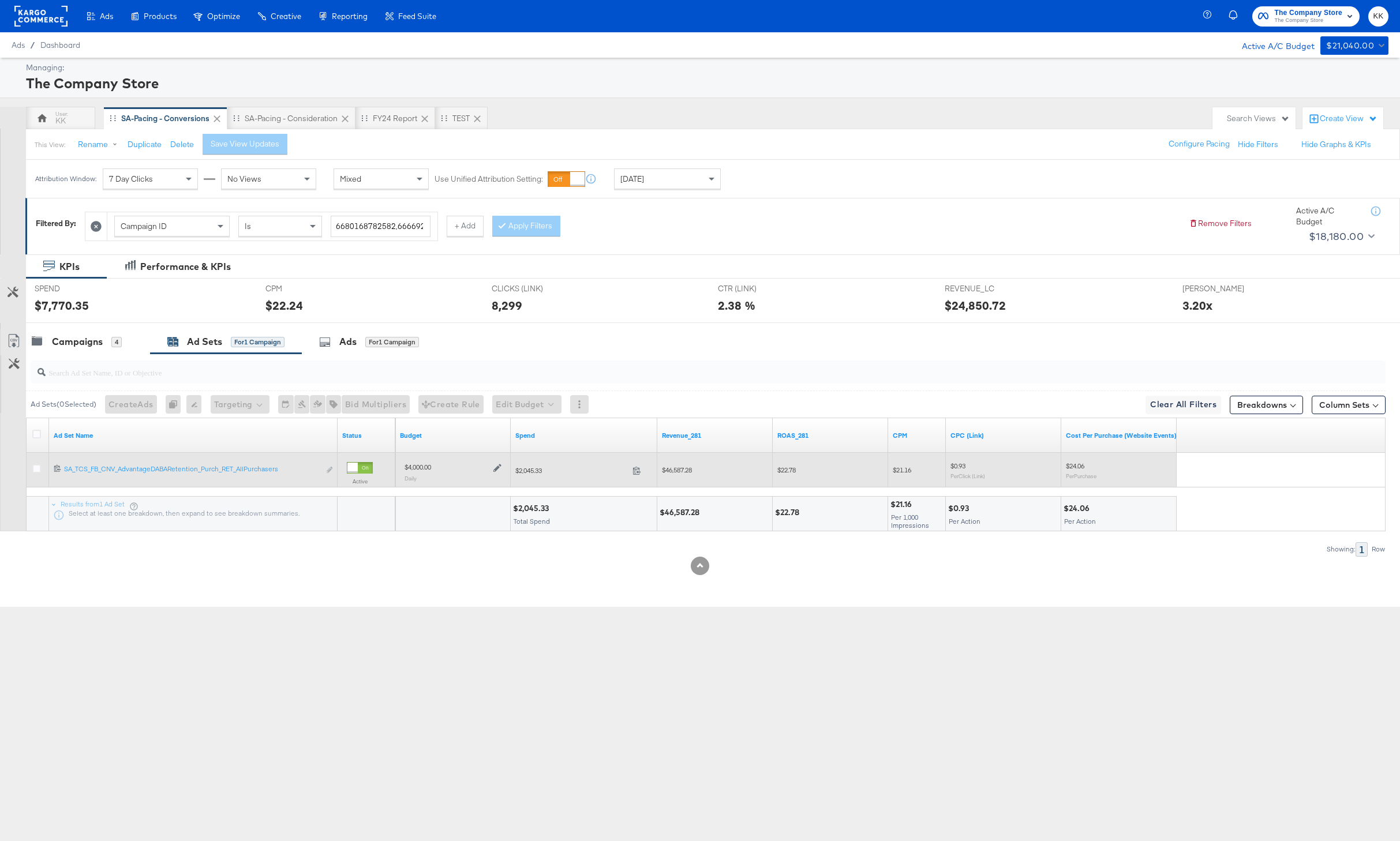
click at [499, 465] on icon at bounding box center [497, 468] width 8 height 8
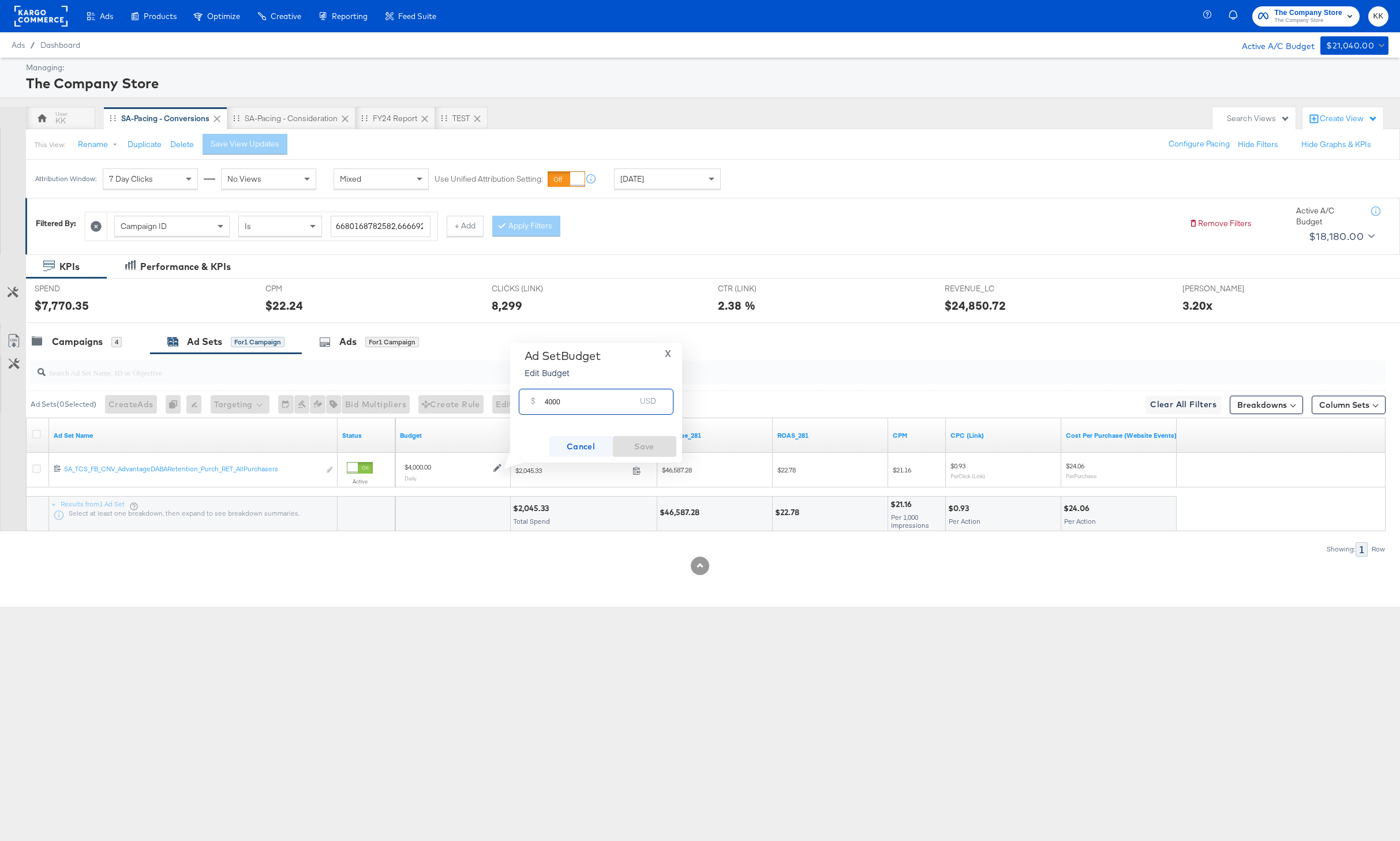
drag, startPoint x: 547, startPoint y: 400, endPoint x: 555, endPoint y: 450, distance: 50.6
click at [547, 400] on input "4000" at bounding box center [590, 397] width 91 height 25
type input "5000"
click at [612, 441] on div "Cancel Save" at bounding box center [596, 446] width 160 height 20
click at [623, 441] on span "Save" at bounding box center [644, 446] width 54 height 15
